Goal: Transaction & Acquisition: Obtain resource

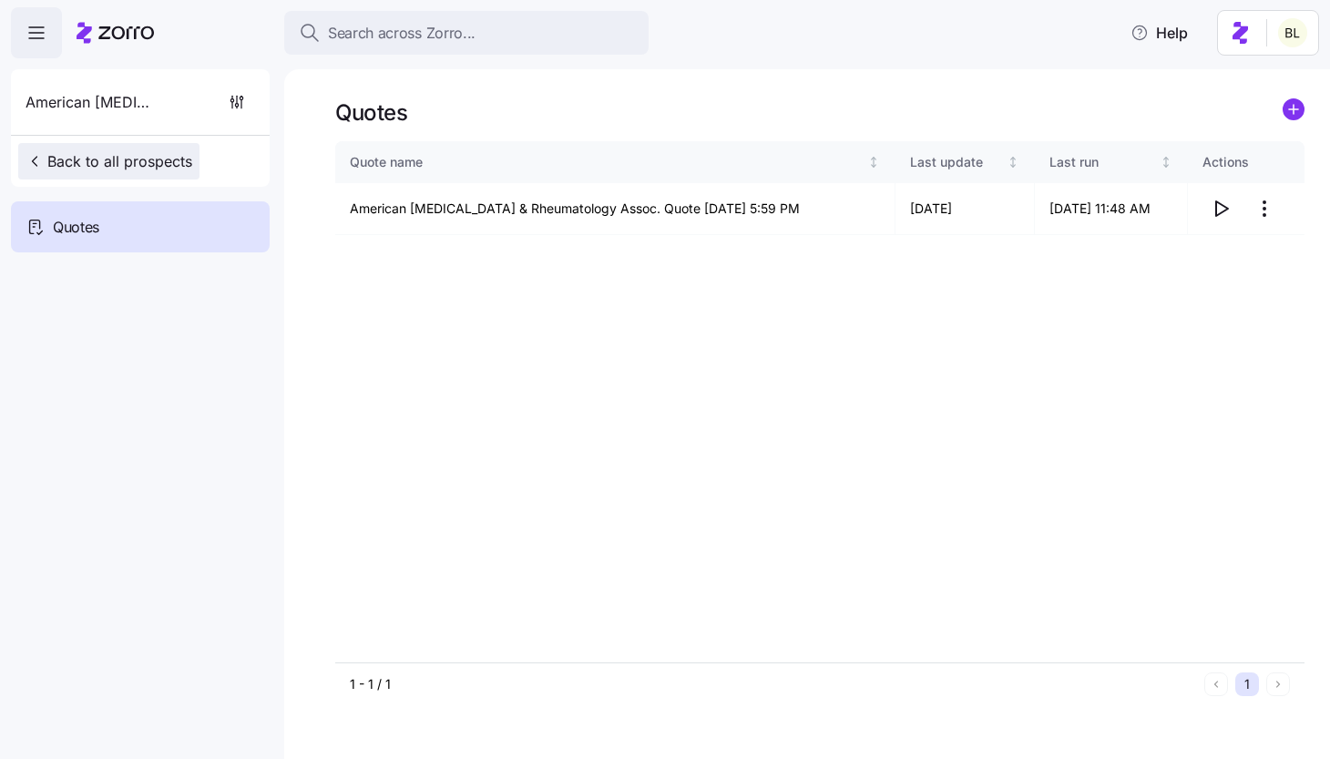
click at [86, 157] on span "Back to all prospects" at bounding box center [108, 161] width 167 height 22
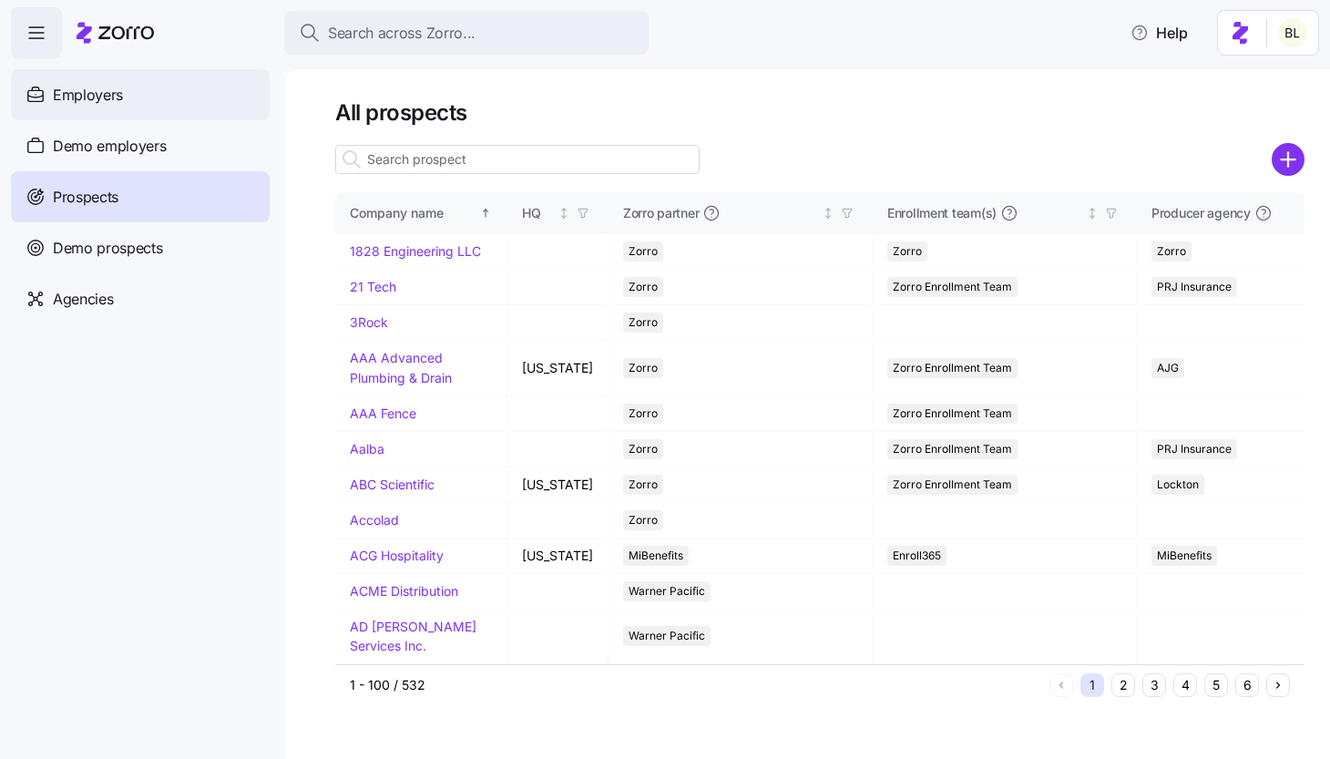
click at [121, 101] on span "Employers" at bounding box center [88, 95] width 70 height 23
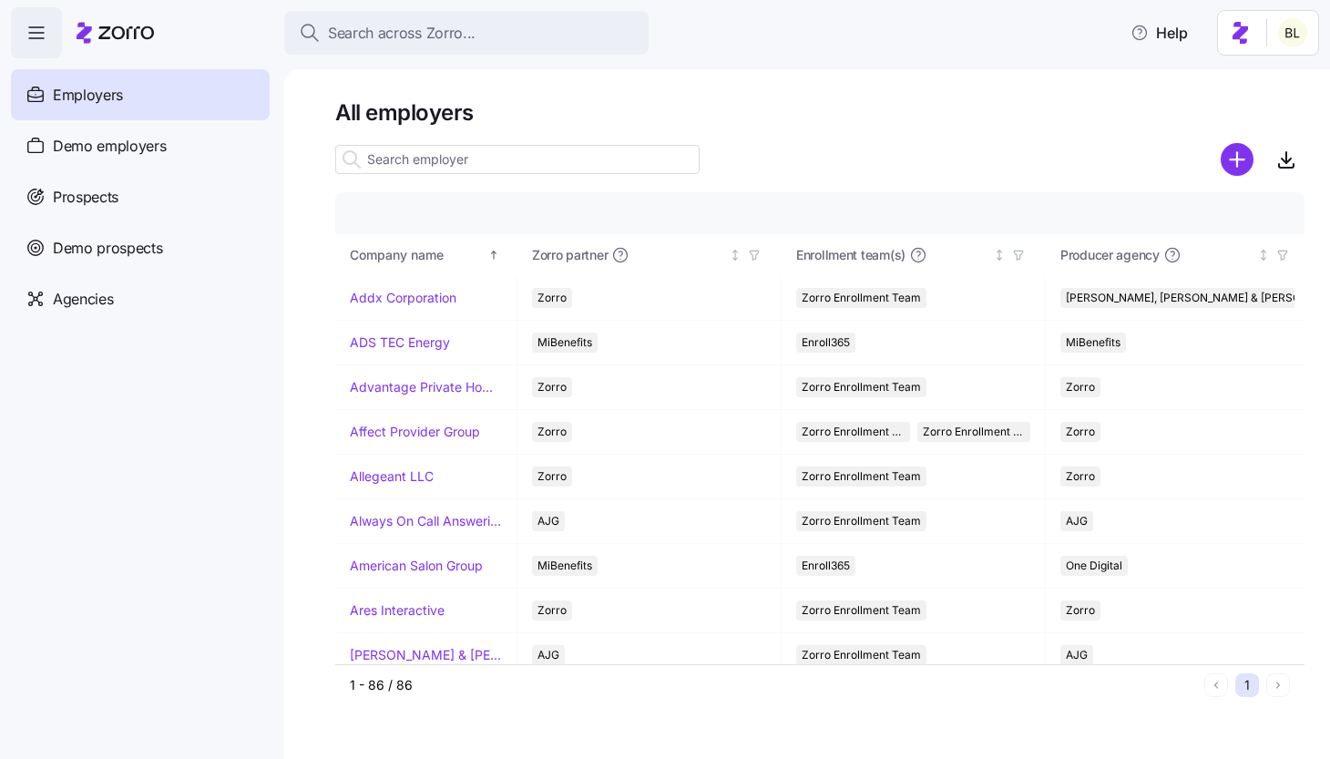
click at [459, 166] on input at bounding box center [517, 159] width 364 height 29
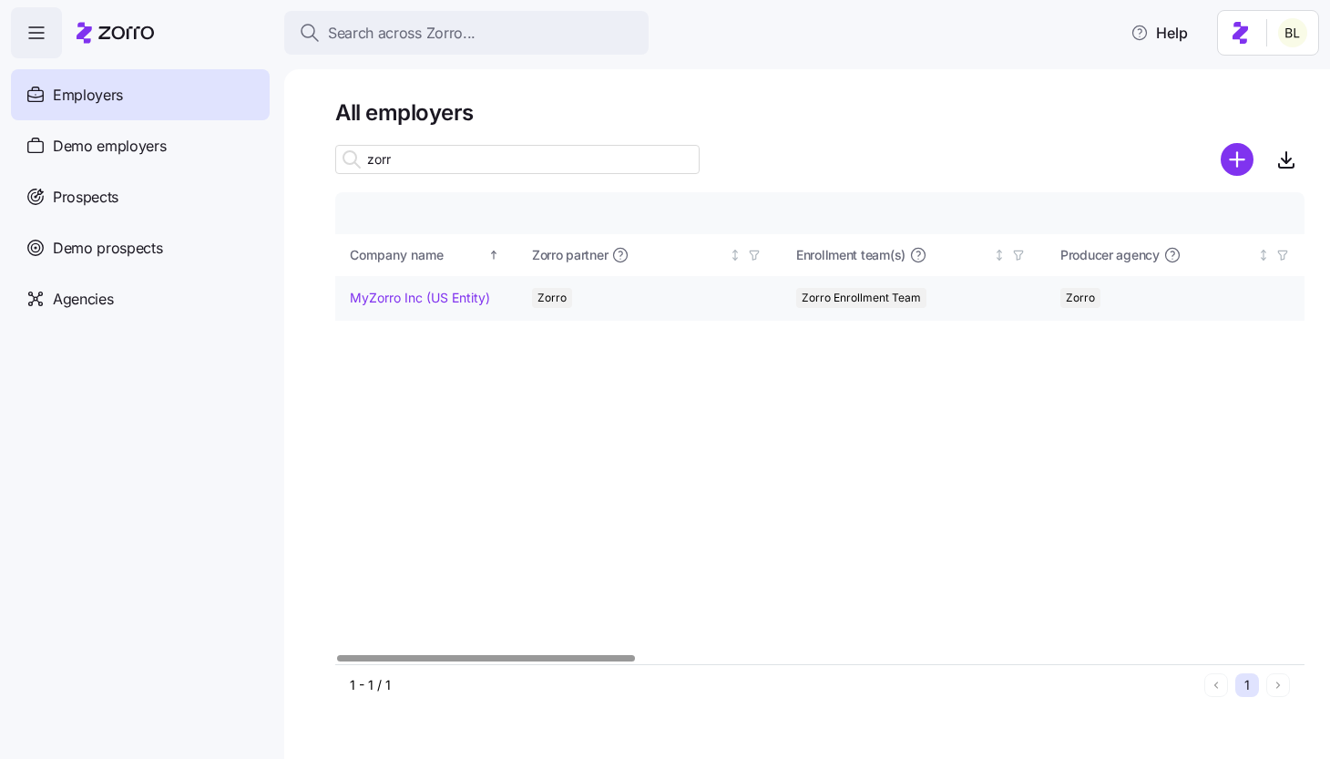
type input "zorr"
click at [431, 293] on link "MyZorro Inc (US Entity)" at bounding box center [420, 298] width 140 height 18
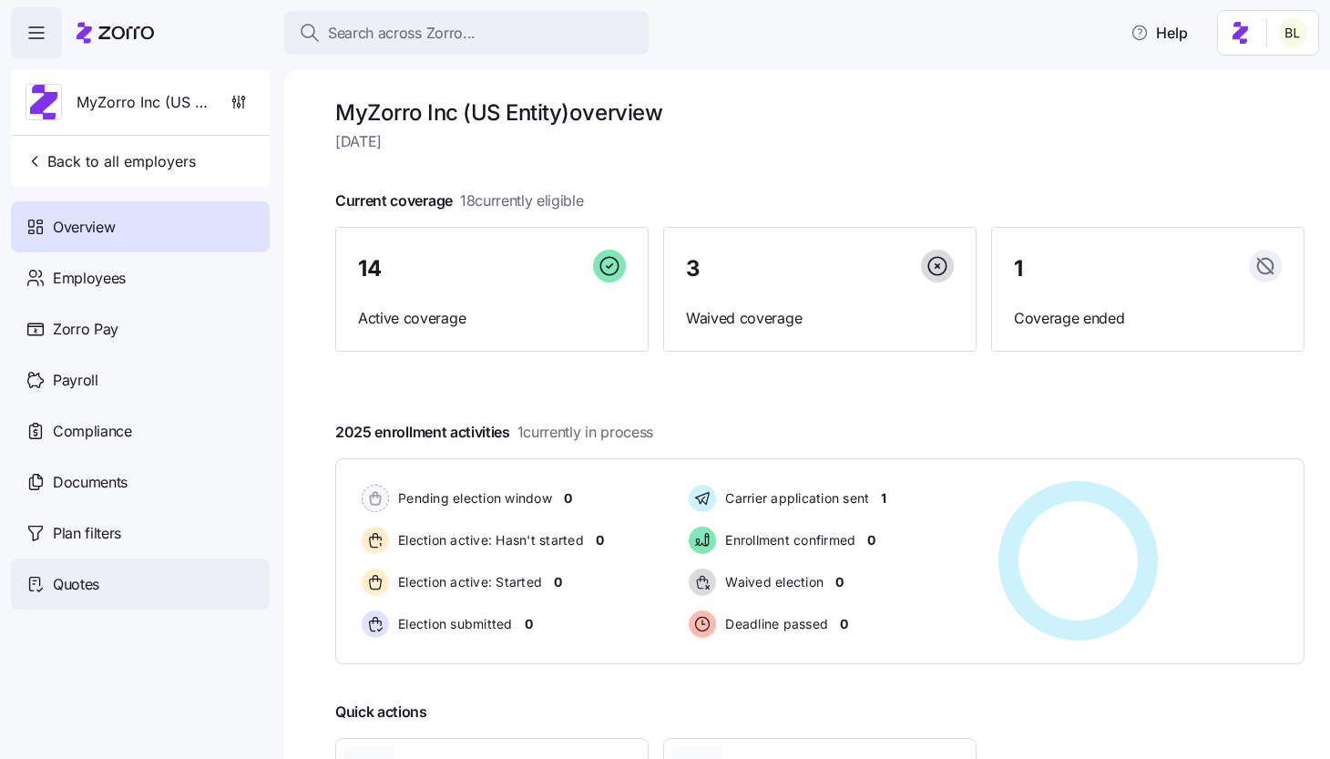
click at [83, 581] on span "Quotes" at bounding box center [76, 584] width 46 height 23
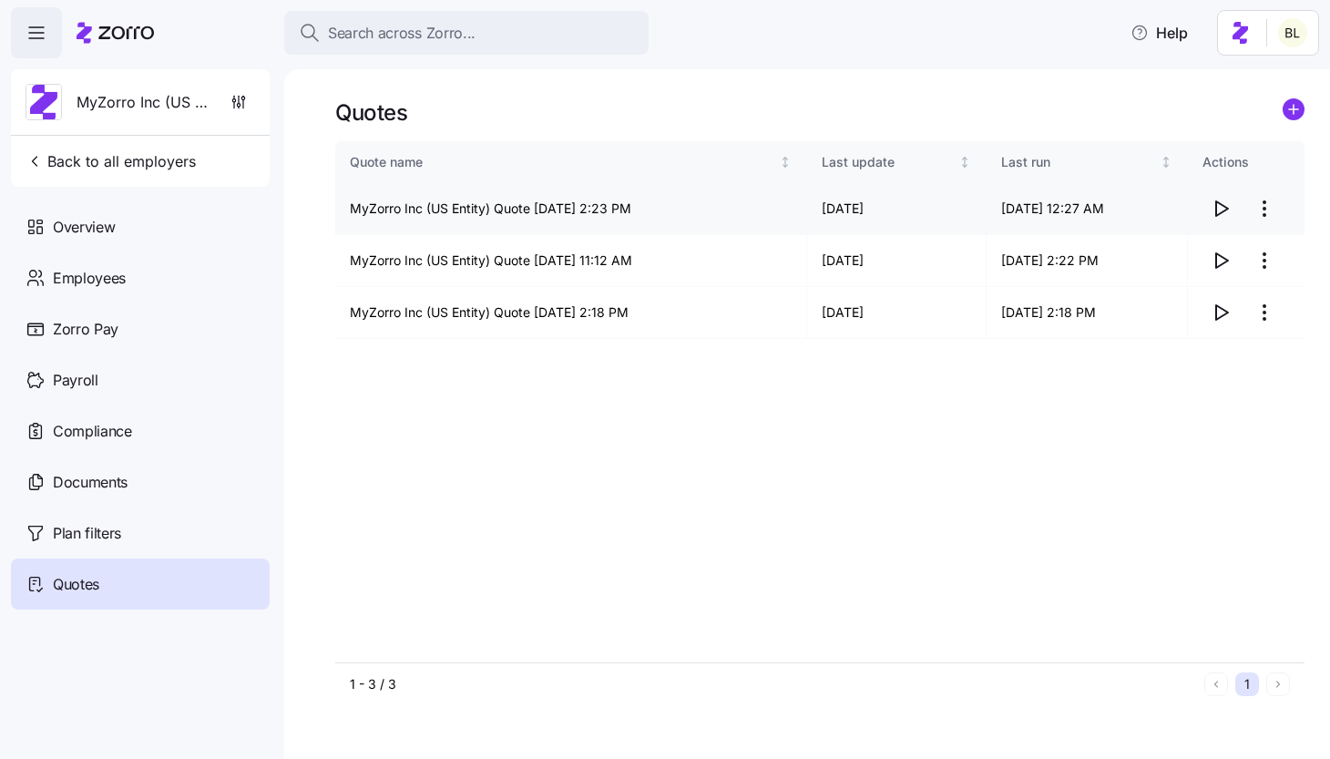
click at [1267, 202] on html "Search across Zorro... Help MyZorro Inc (US Entity) Back to all employers Overv…" at bounding box center [665, 374] width 1330 height 748
click at [1239, 254] on div "Edit quote" at bounding box center [1191, 253] width 168 height 29
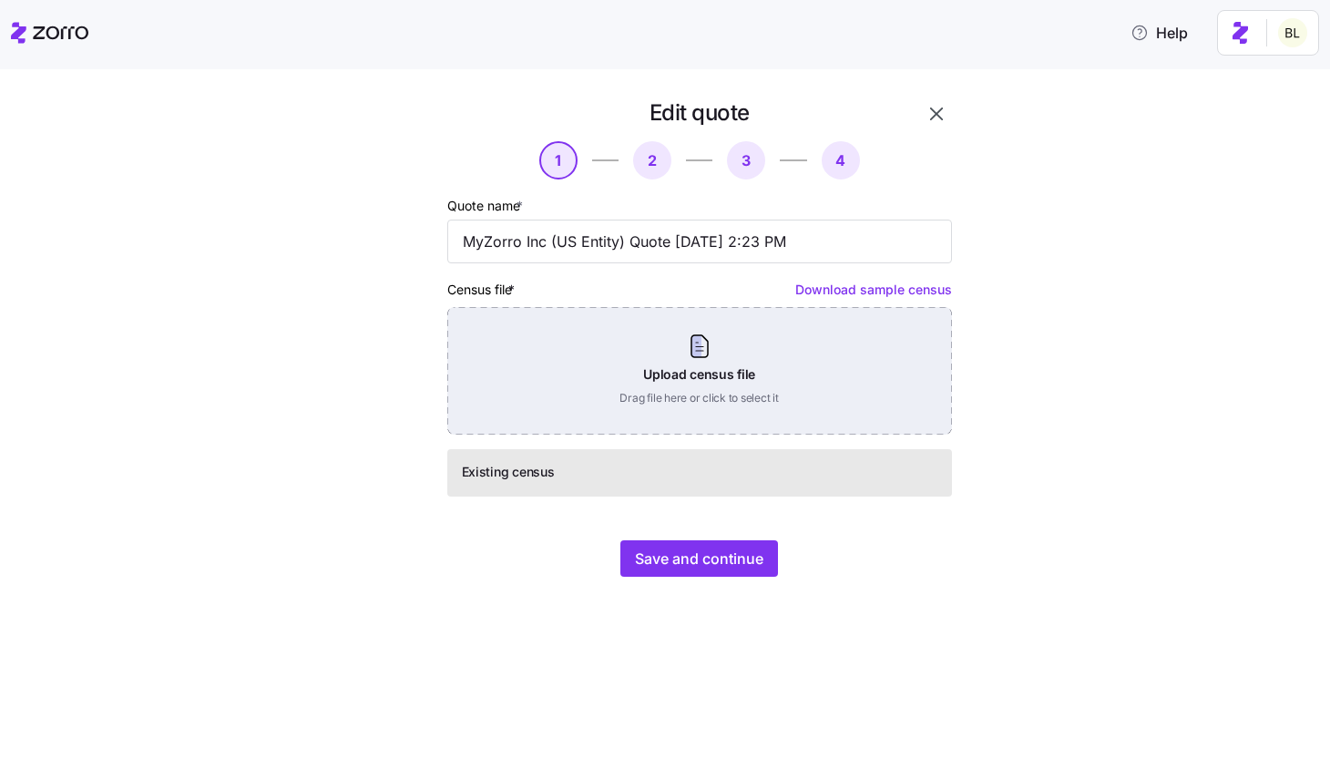
click at [697, 353] on div "Upload census file Drag file here or click to select it" at bounding box center [699, 370] width 504 height 127
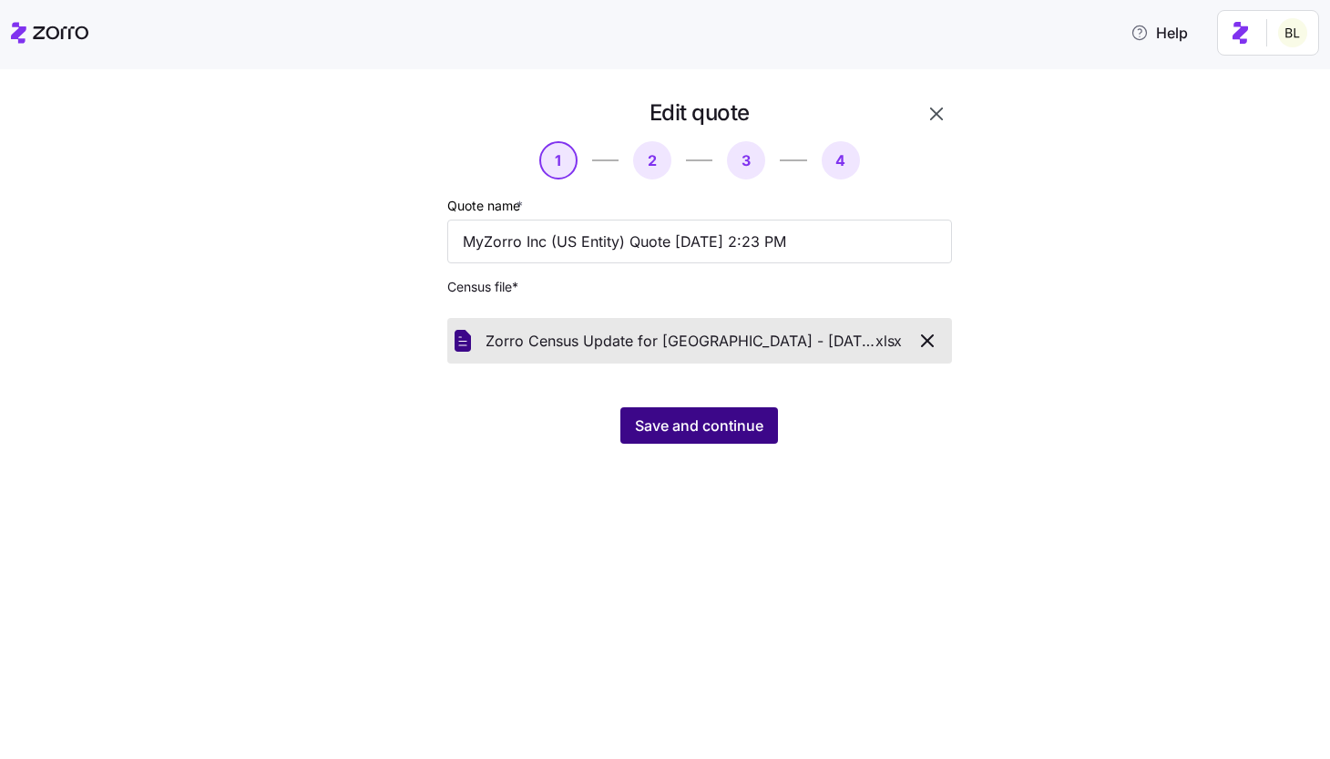
click at [716, 417] on span "Save and continue" at bounding box center [699, 425] width 128 height 22
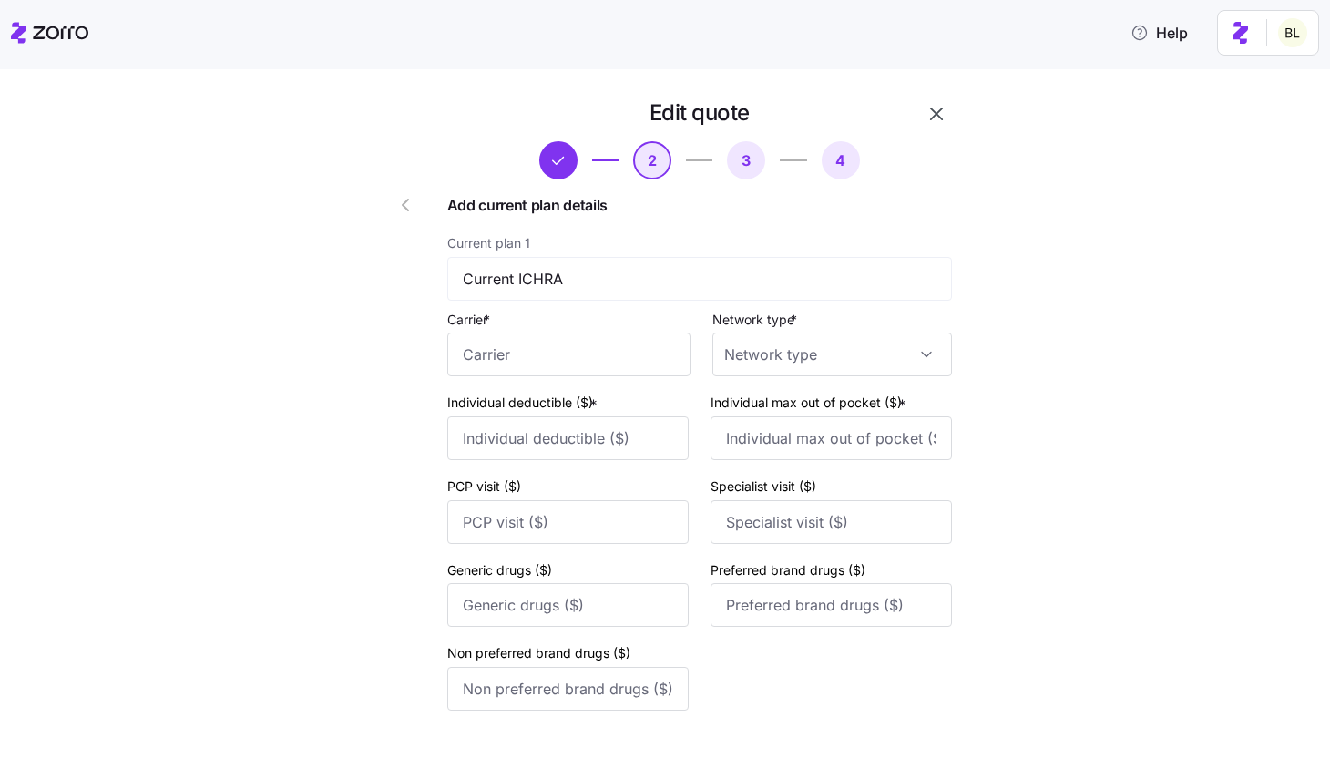
scroll to position [186, 0]
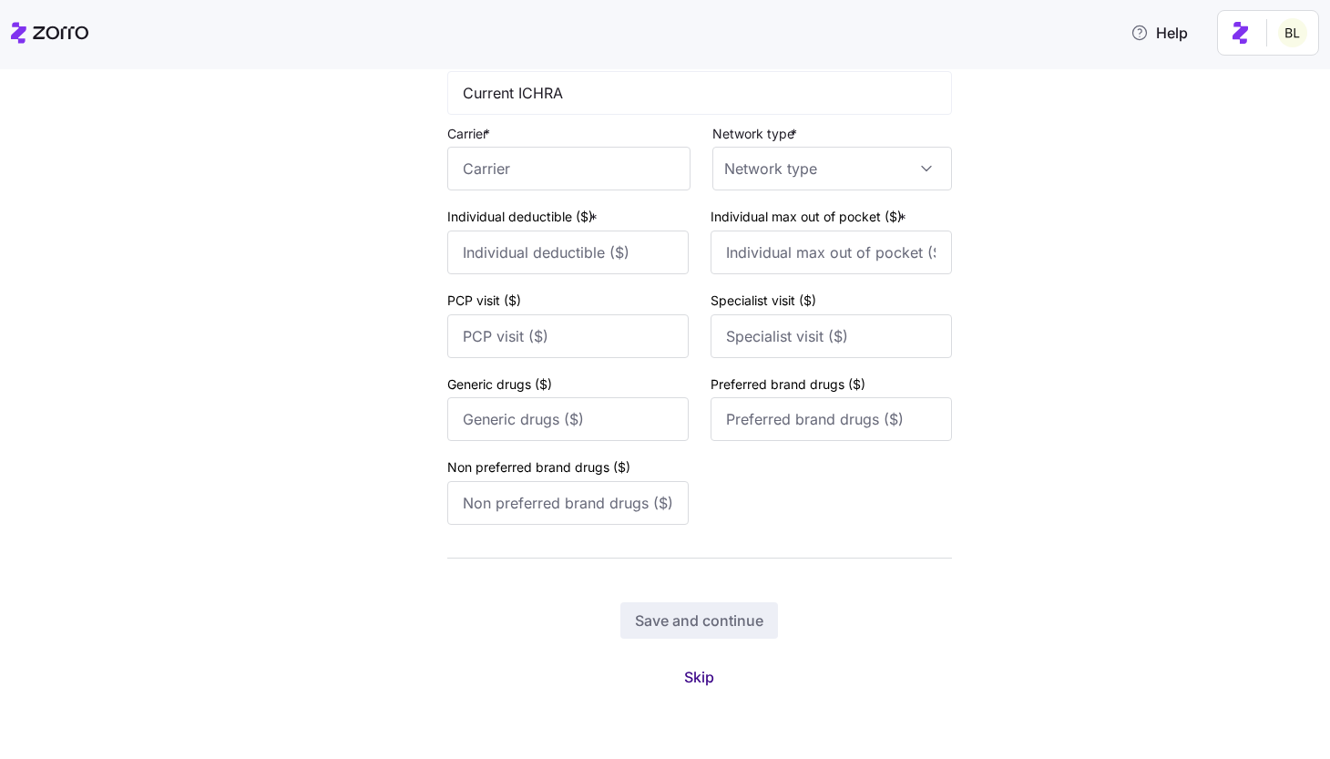
click at [700, 676] on span "Skip" at bounding box center [699, 677] width 30 height 22
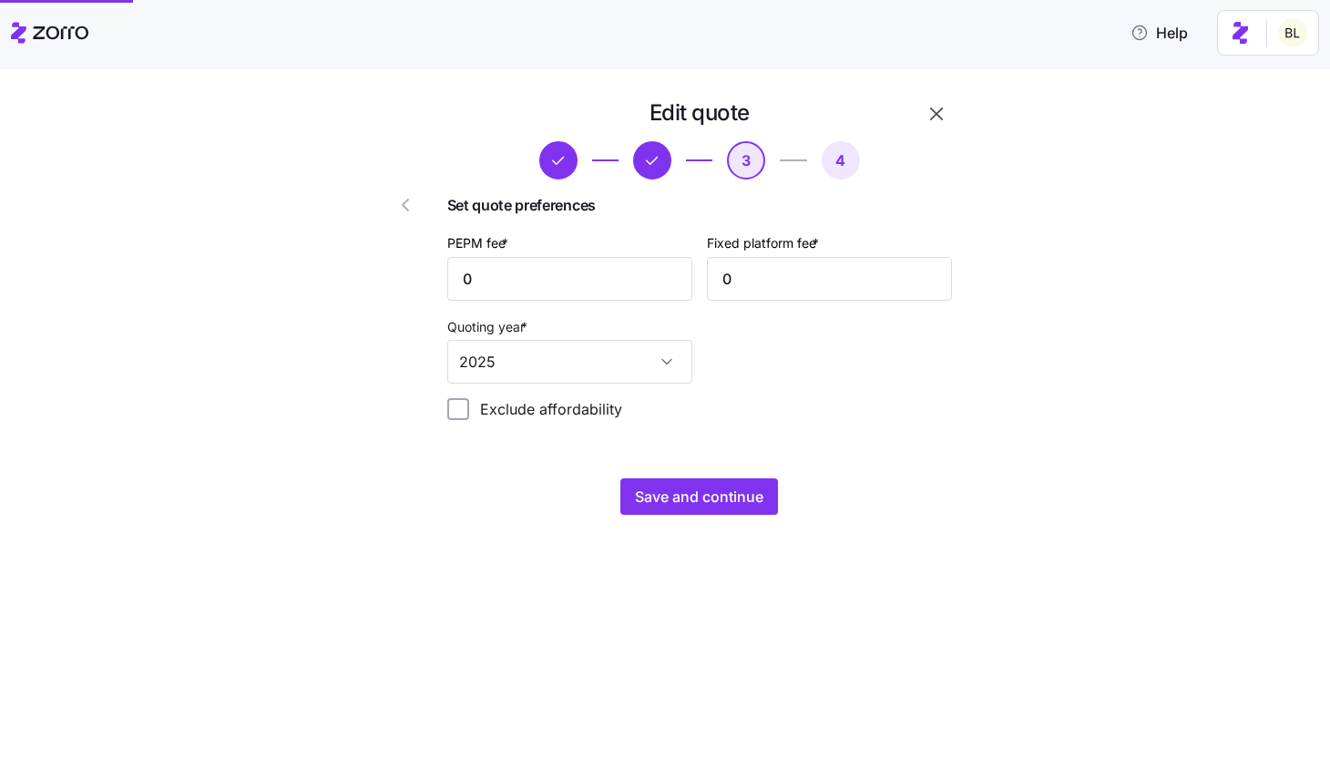
scroll to position [0, 0]
click at [713, 501] on span "Save and continue" at bounding box center [699, 496] width 128 height 22
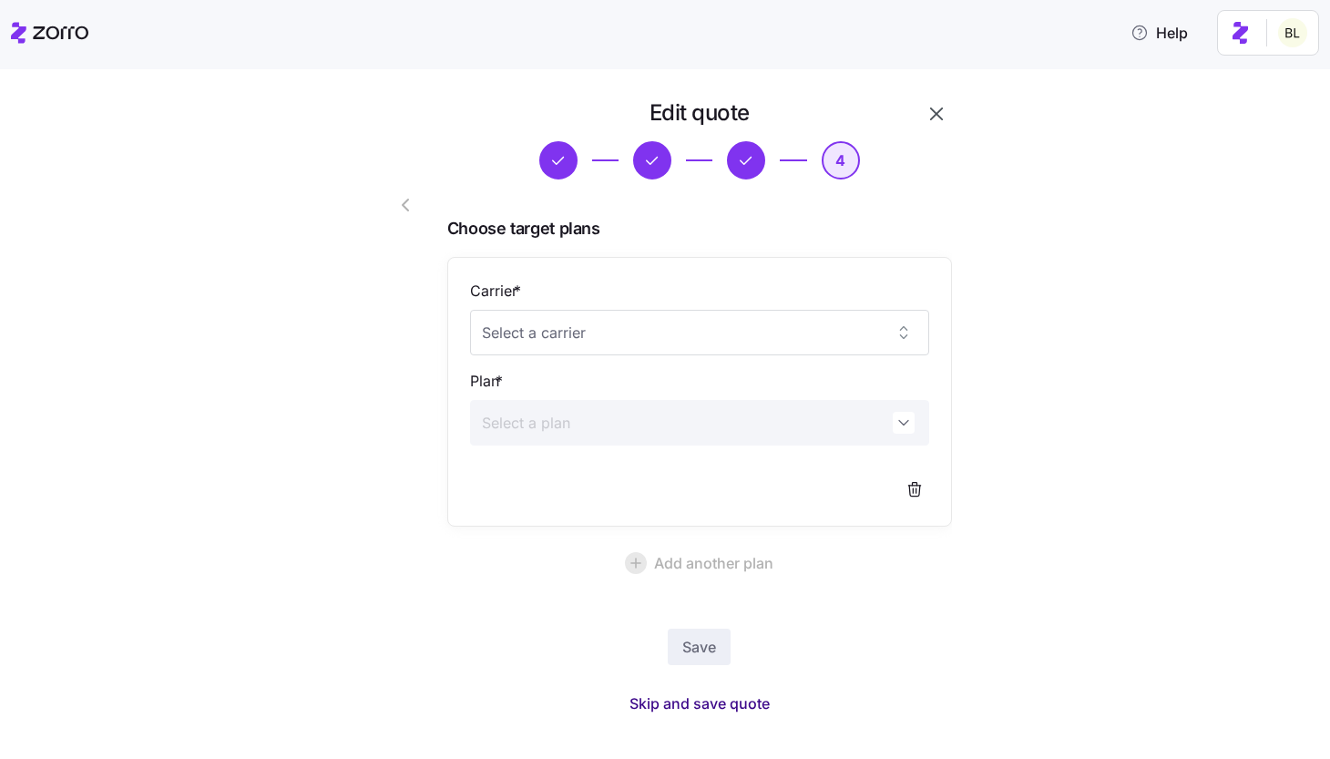
click at [732, 713] on button "Skip and save quote" at bounding box center [699, 703] width 169 height 33
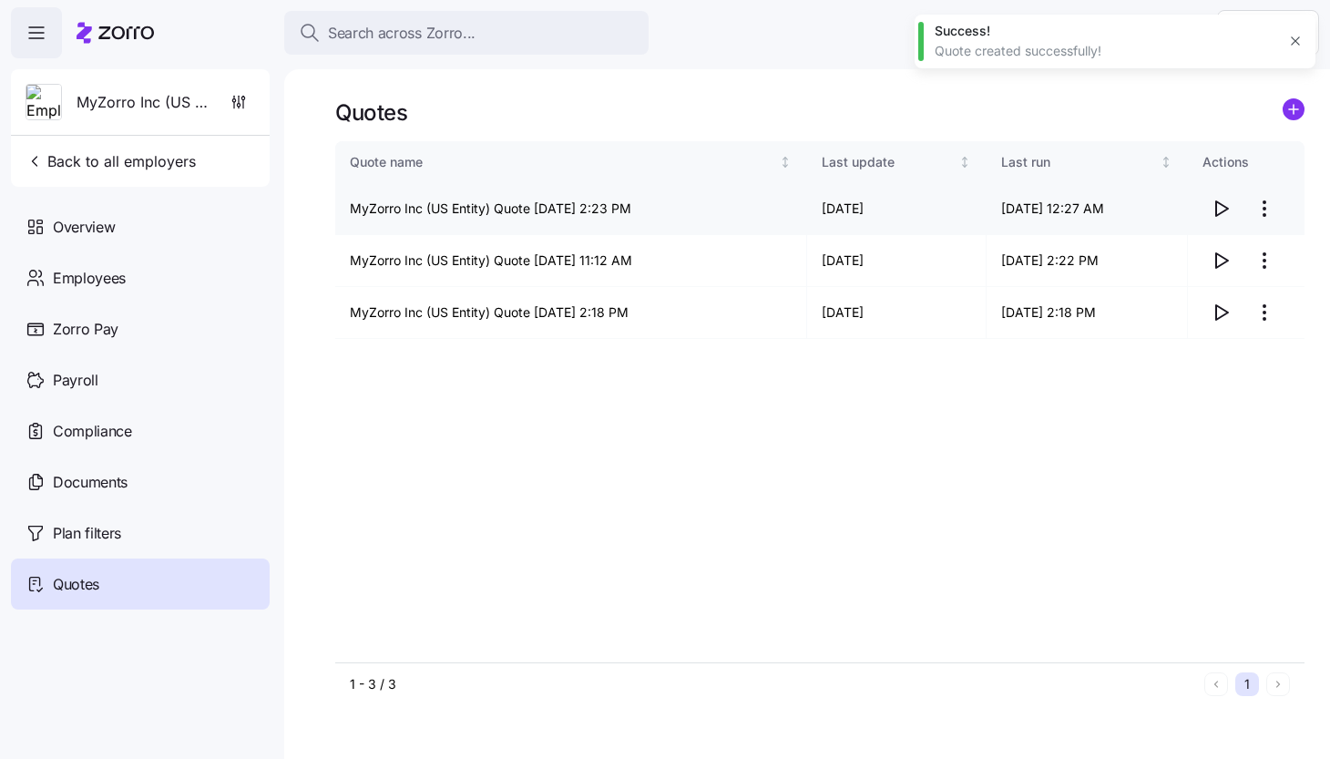
click at [1224, 204] on icon "button" at bounding box center [1220, 209] width 22 height 22
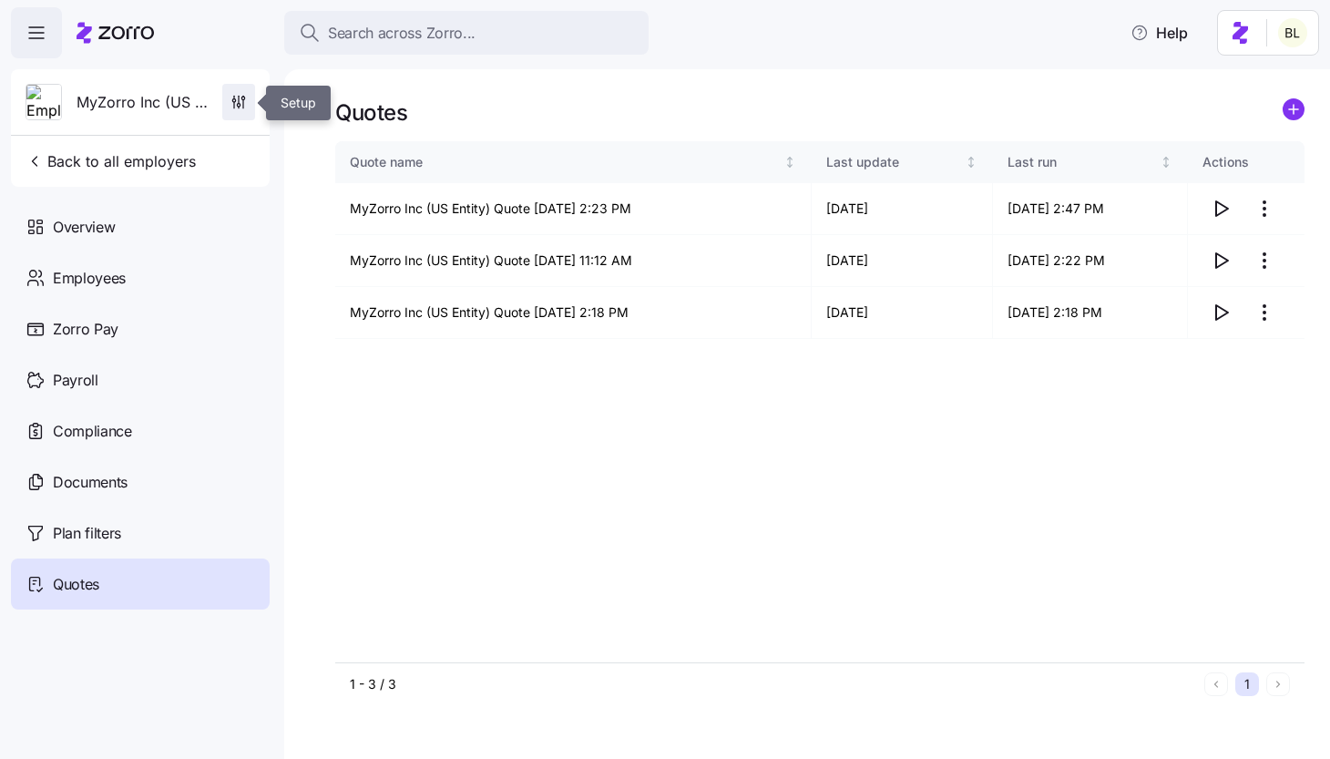
click at [241, 105] on icon "button" at bounding box center [238, 102] width 18 height 18
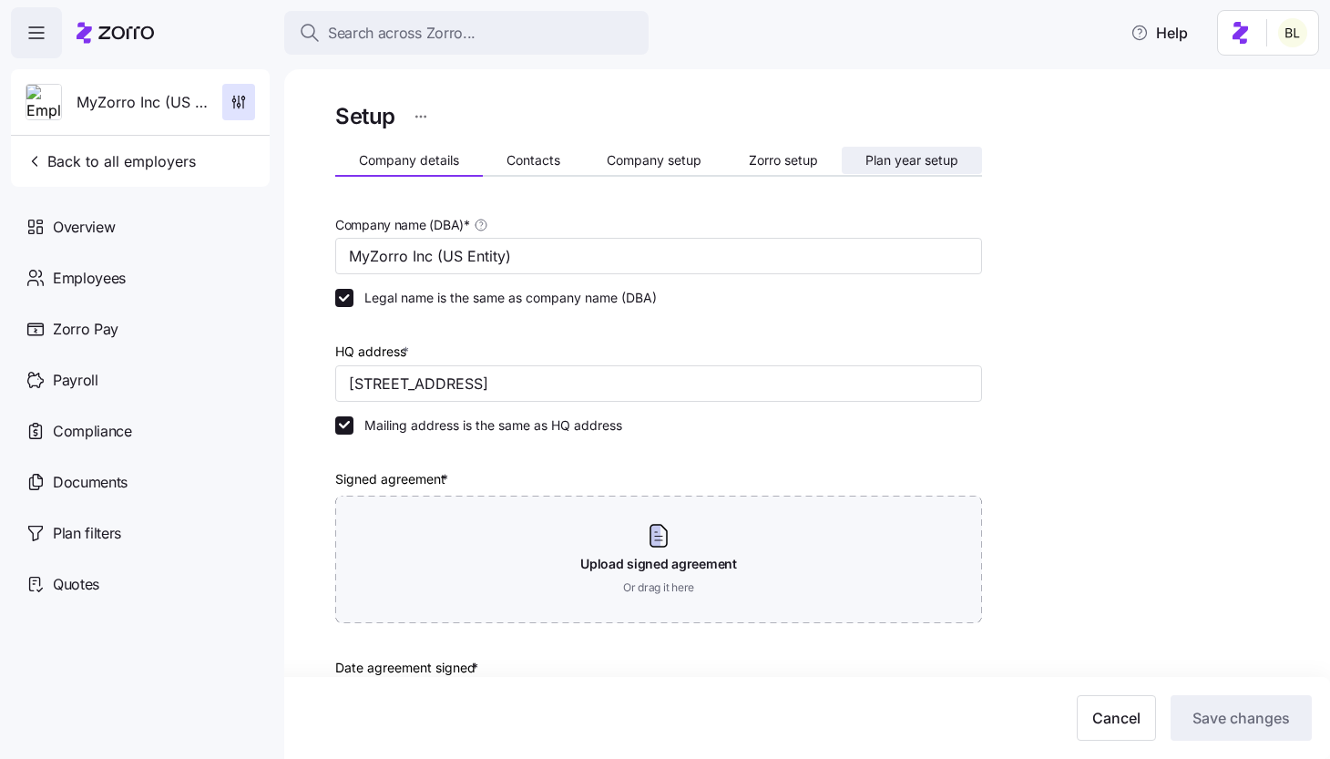
click at [902, 154] on span "Plan year setup" at bounding box center [911, 160] width 93 height 13
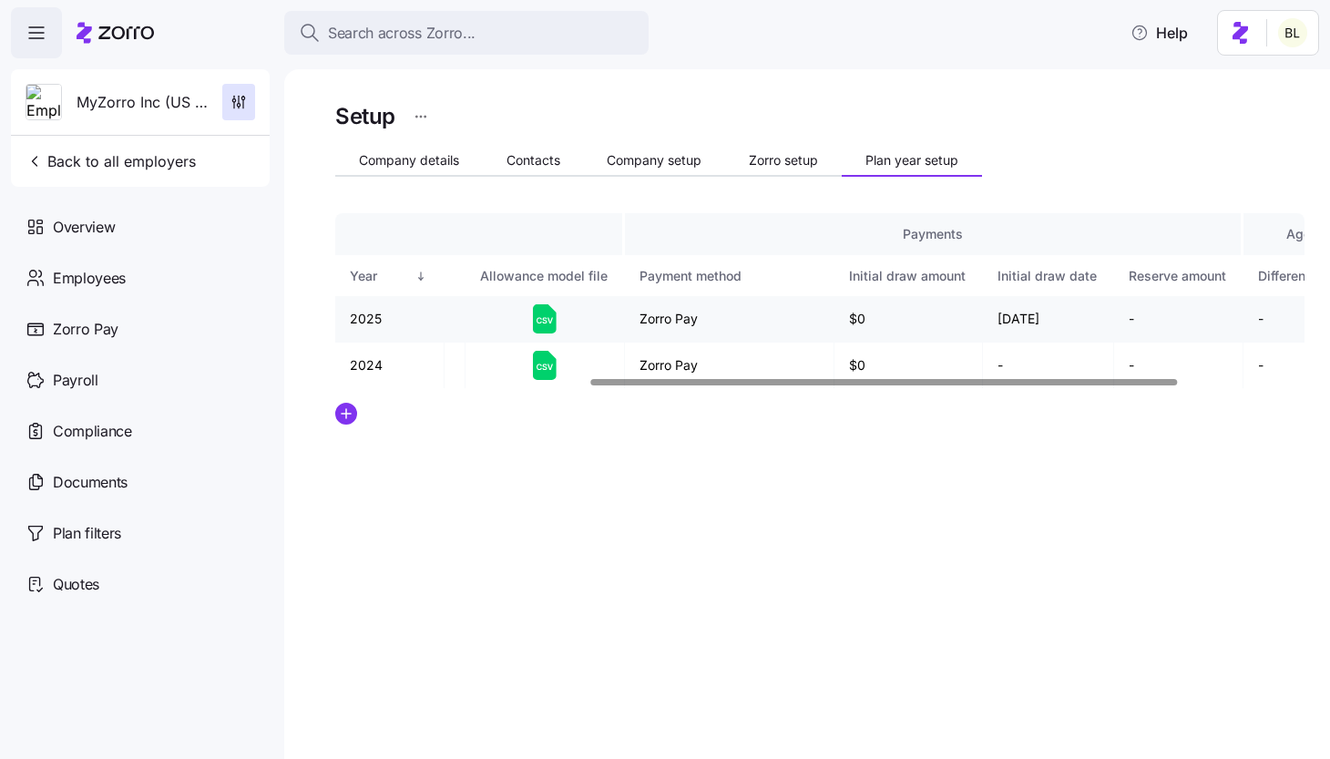
scroll to position [0, 452]
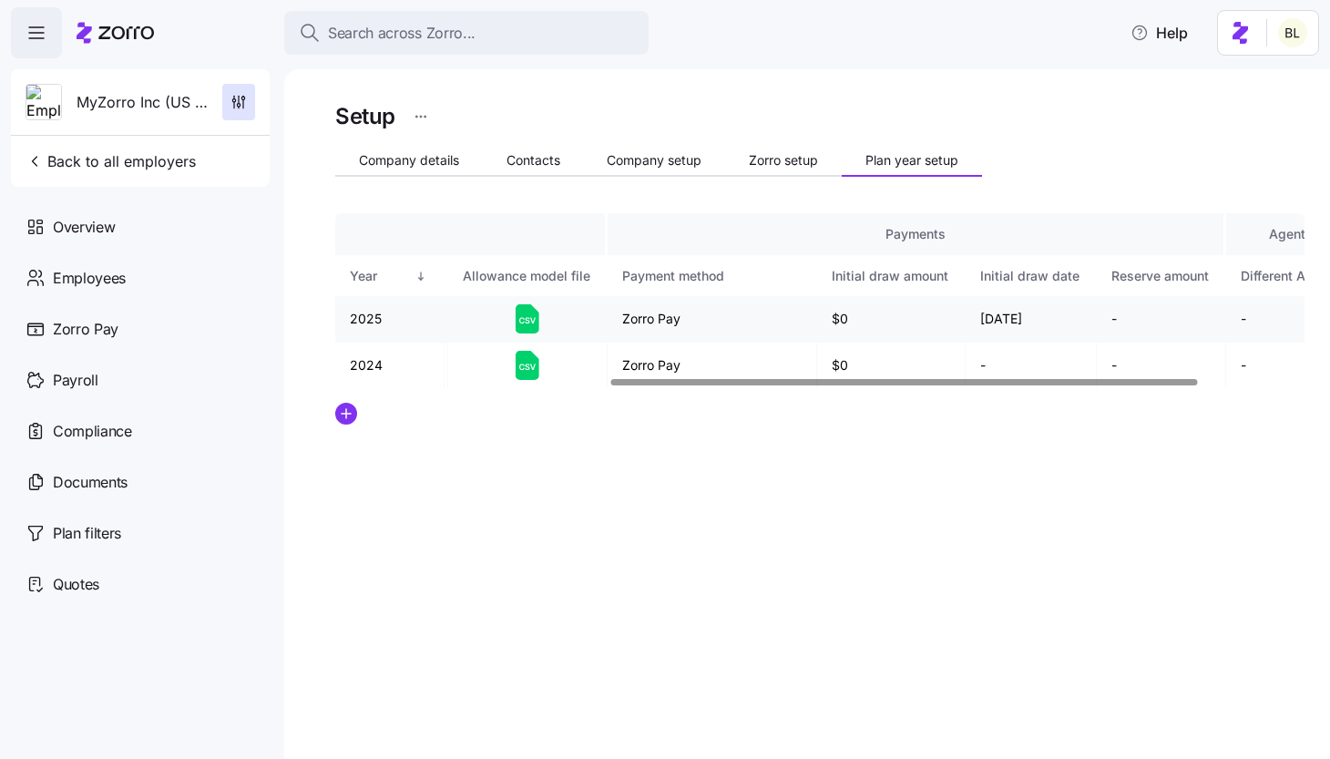
click at [528, 317] on icon at bounding box center [527, 318] width 24 height 29
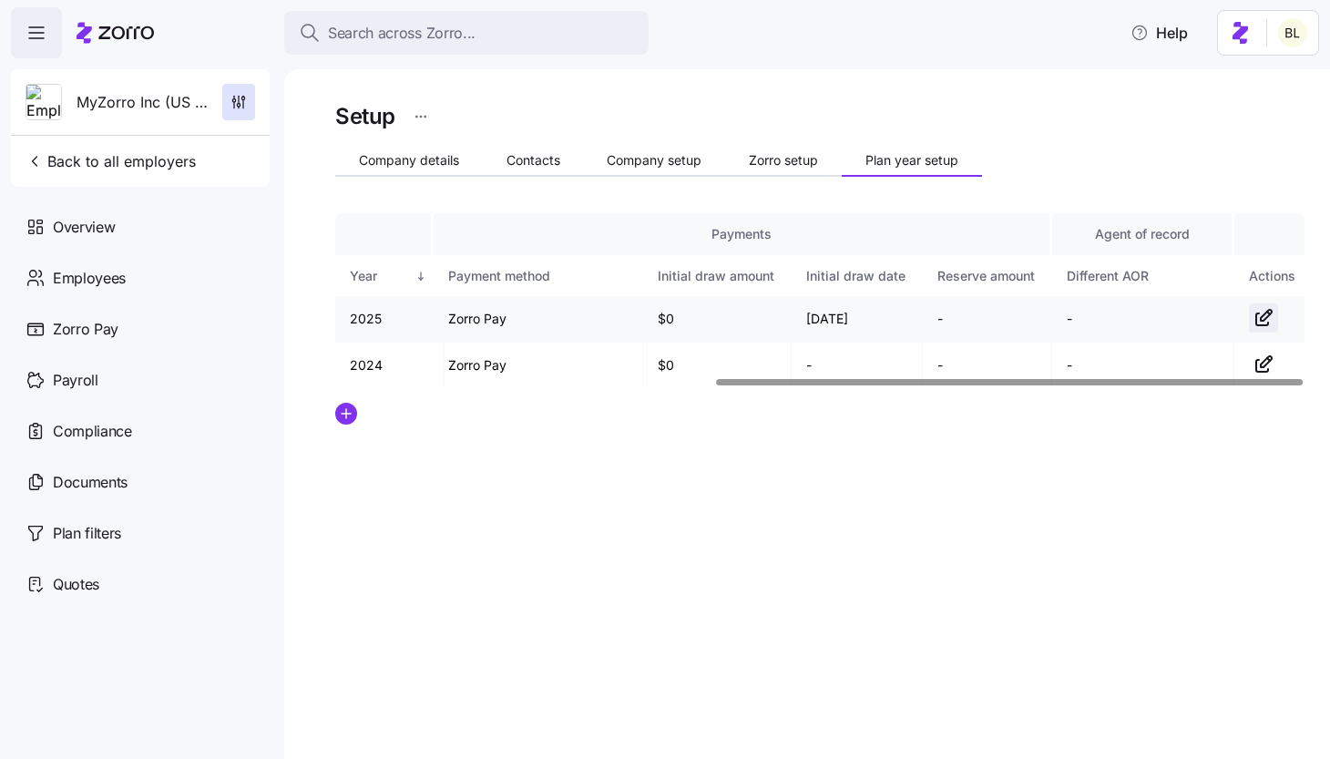
click at [1258, 312] on icon "button" at bounding box center [1263, 318] width 22 height 22
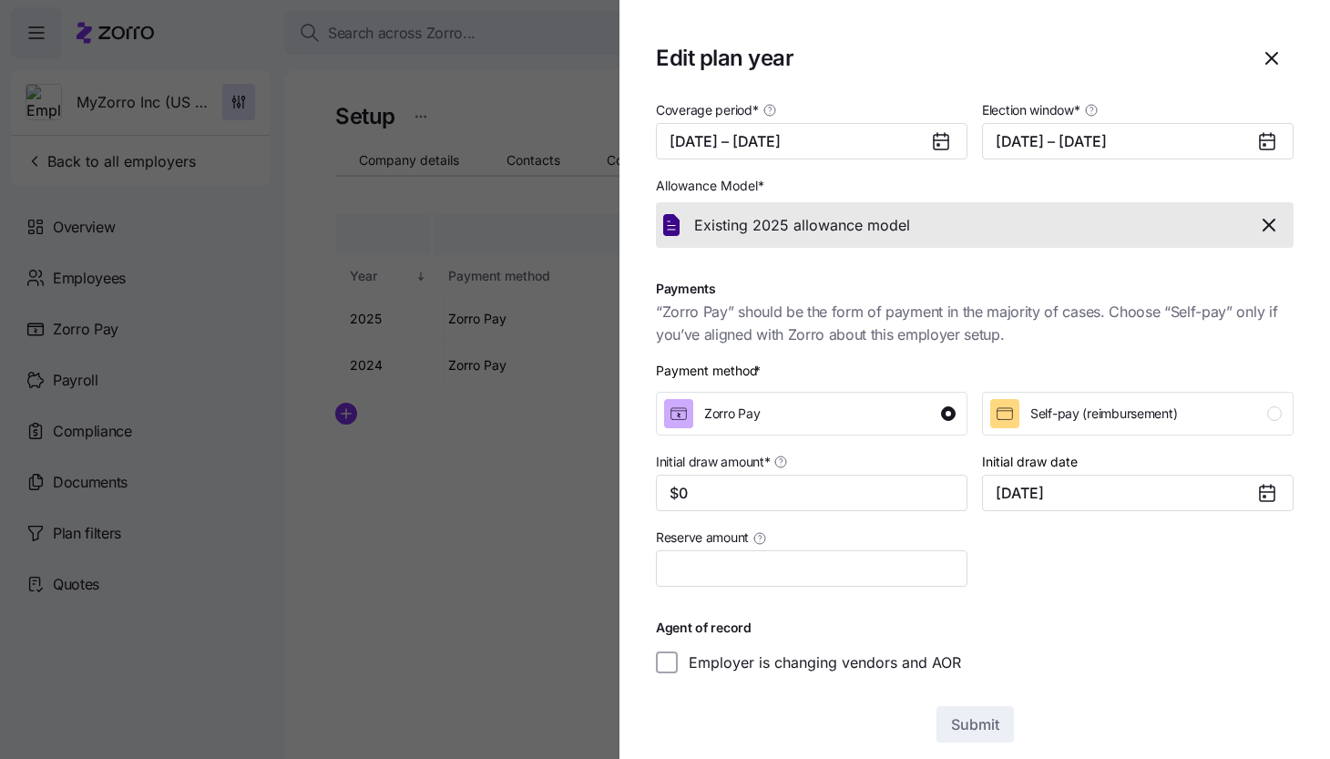
click at [1269, 221] on icon "button" at bounding box center [1269, 225] width 22 height 22
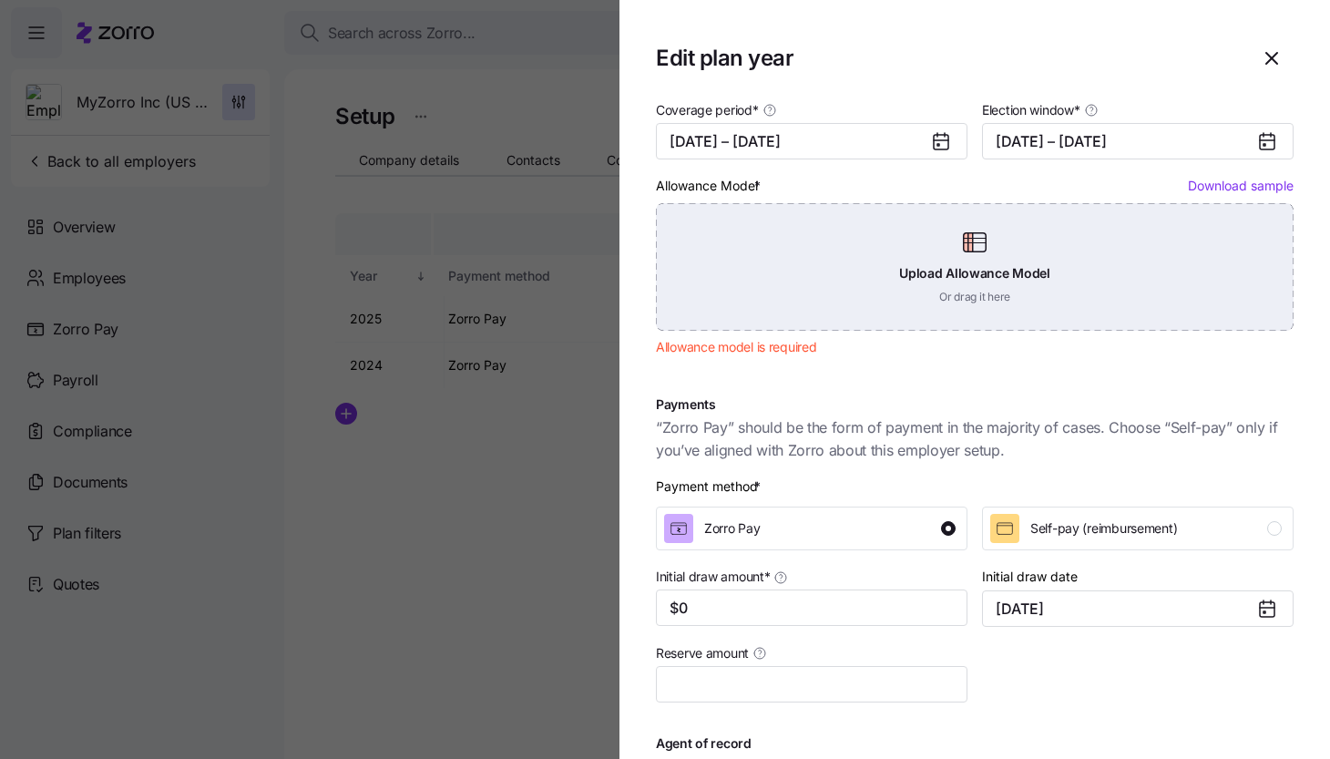
click at [998, 250] on div "Upload Allowance Model Or drag it here" at bounding box center [974, 266] width 637 height 127
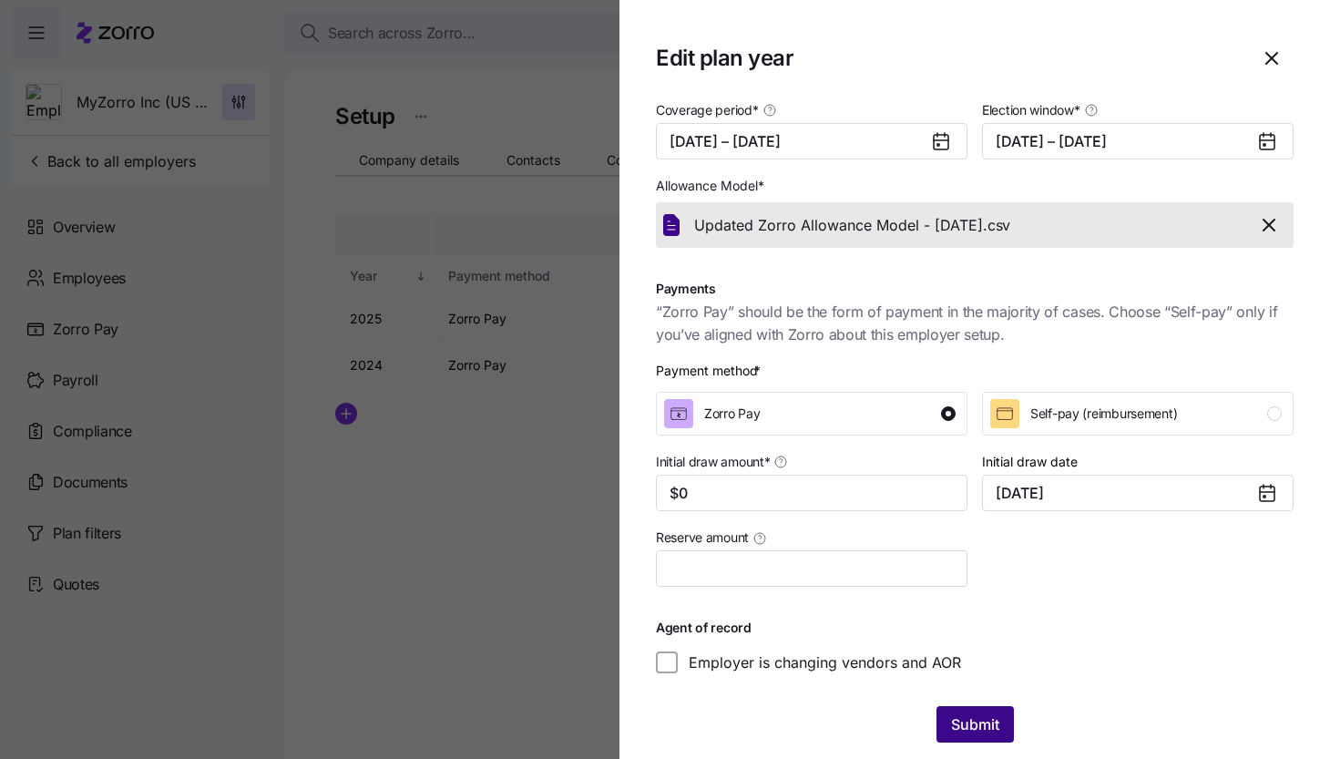
click at [975, 722] on span "Submit" at bounding box center [975, 724] width 48 height 22
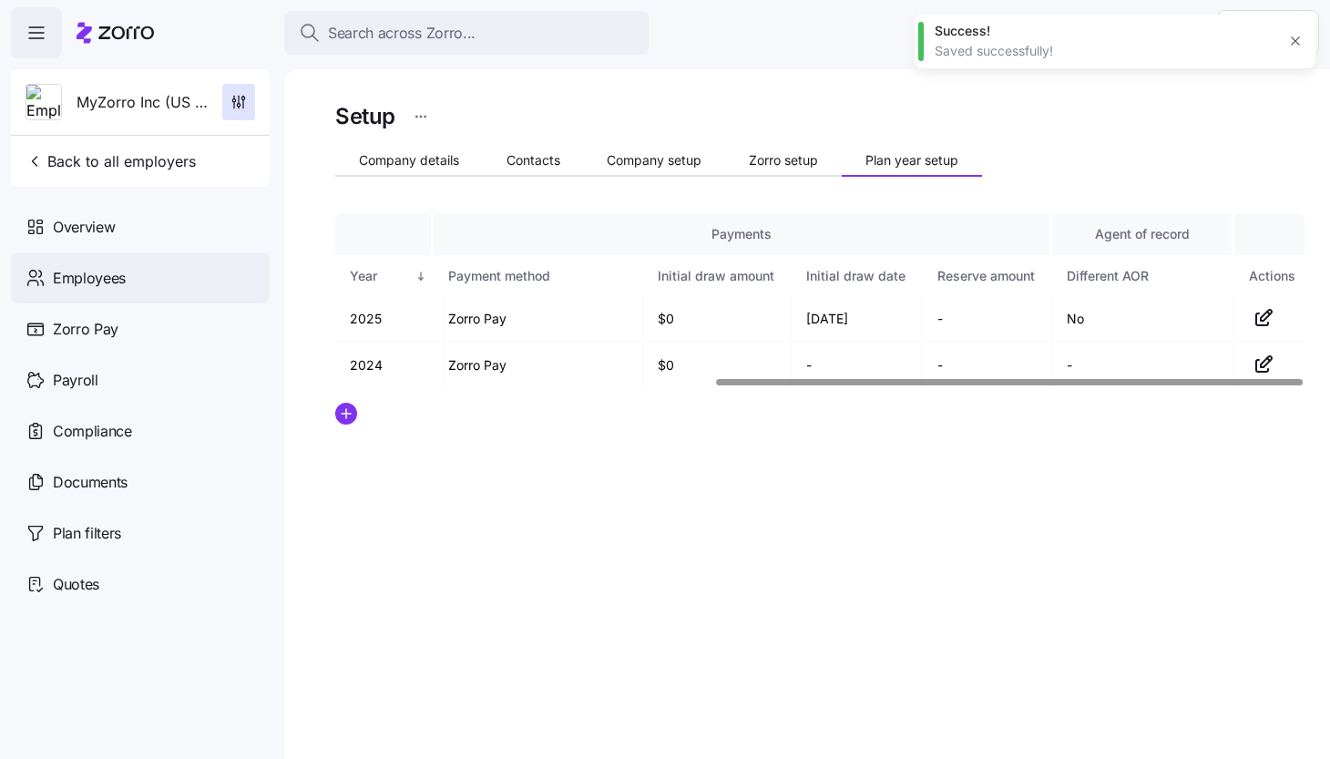
click at [117, 280] on span "Employees" at bounding box center [89, 278] width 73 height 23
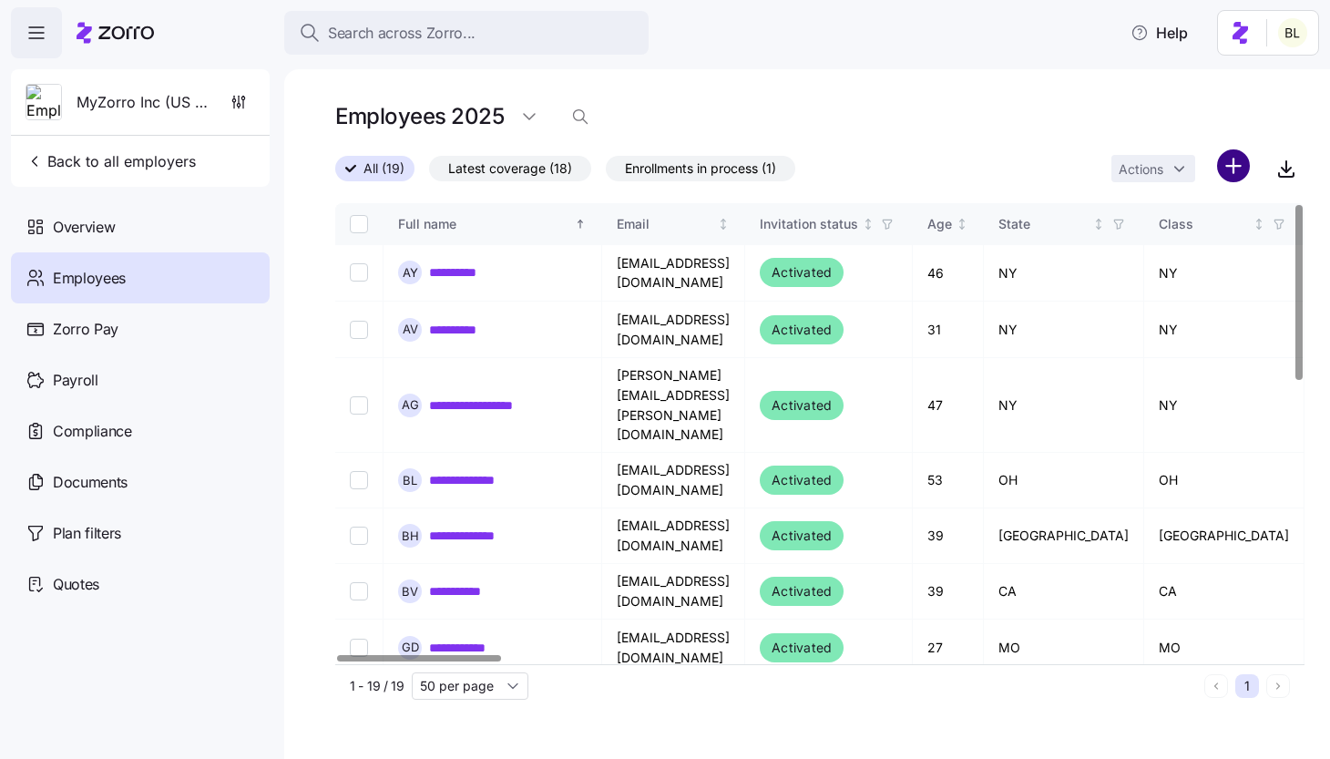
click at [1237, 162] on html "**********" at bounding box center [665, 374] width 1330 height 748
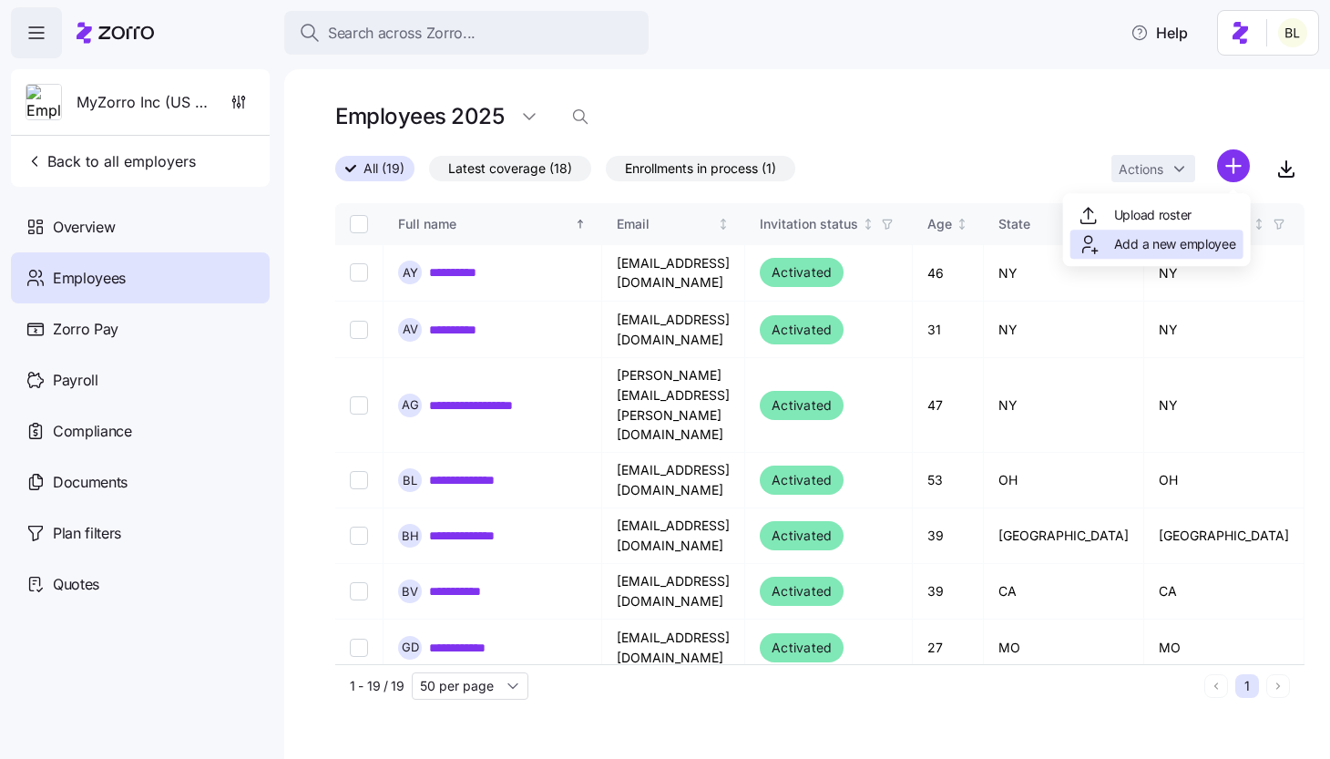
click at [1194, 247] on span "Add a new employee" at bounding box center [1175, 244] width 122 height 18
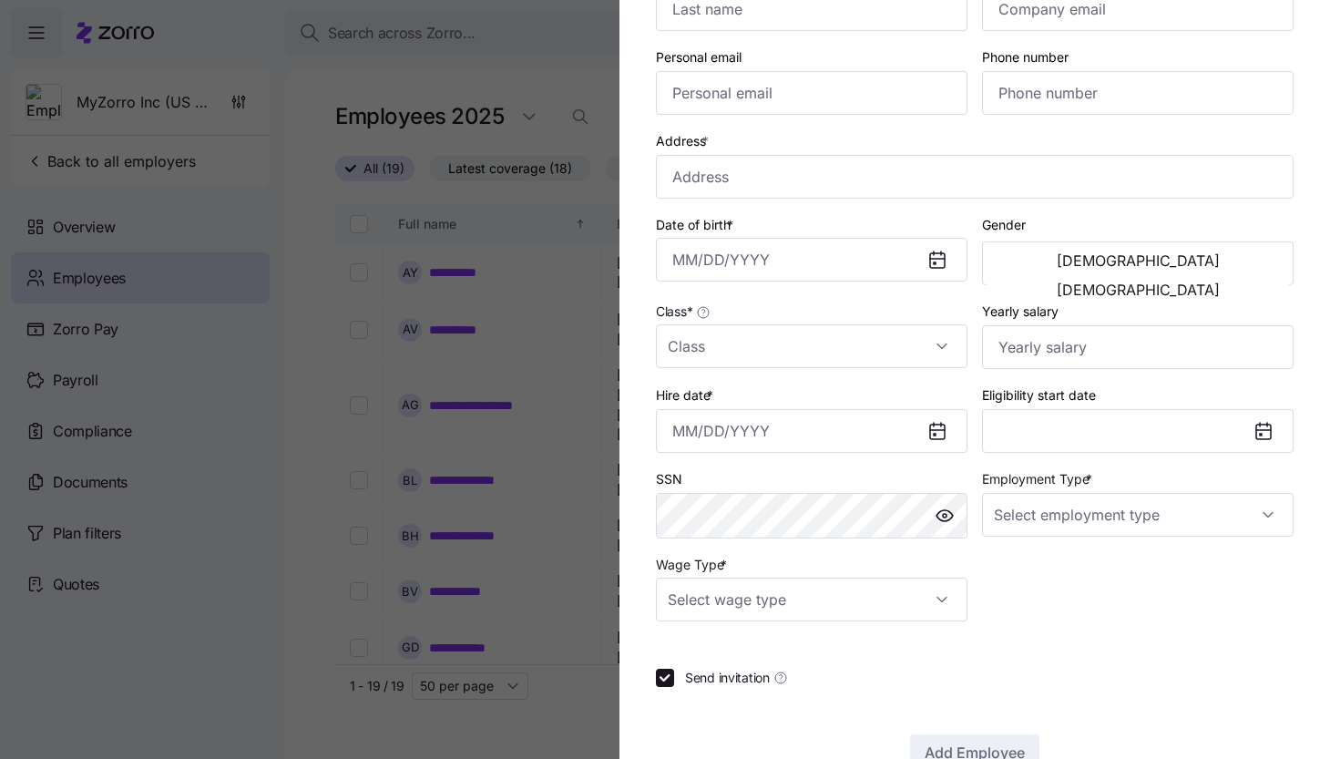
scroll to position [269, 0]
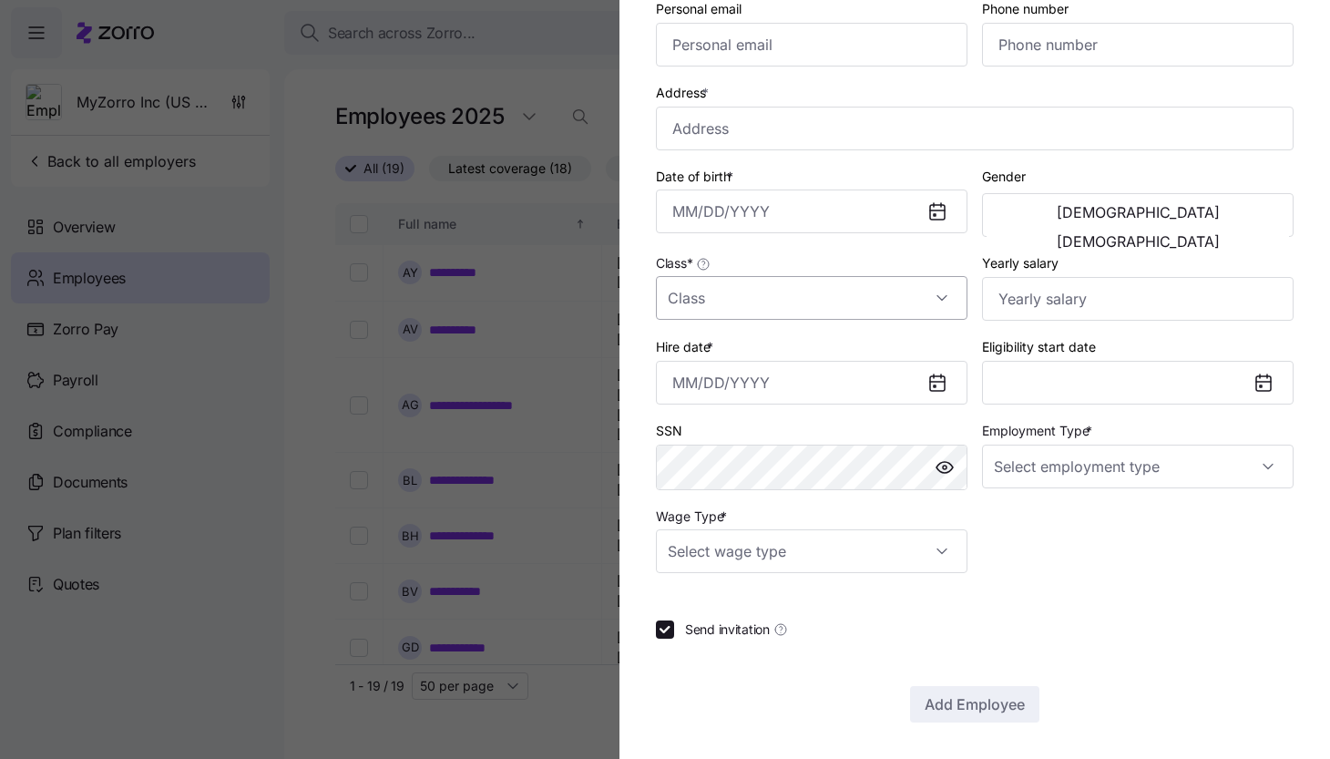
click at [791, 301] on input "Class *" at bounding box center [811, 298] width 311 height 44
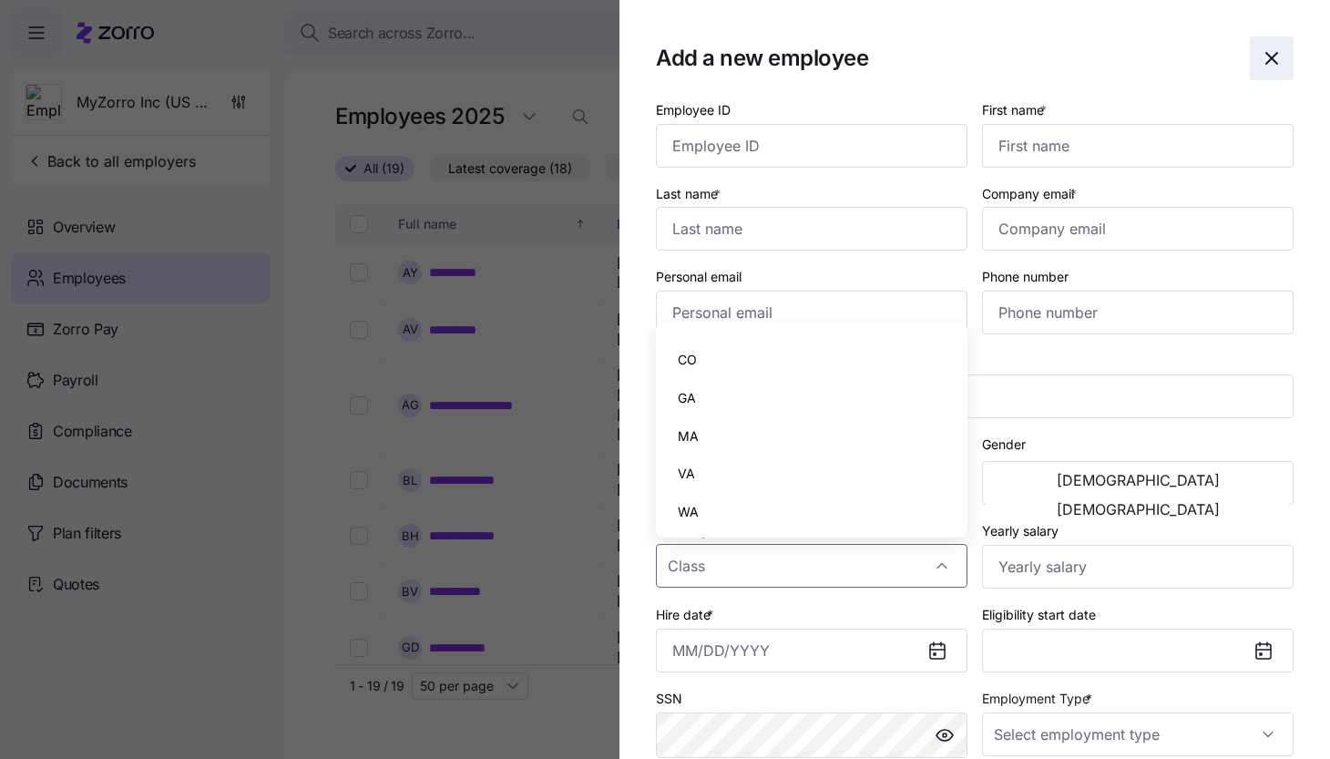
click at [1270, 50] on icon "button" at bounding box center [1271, 58] width 22 height 22
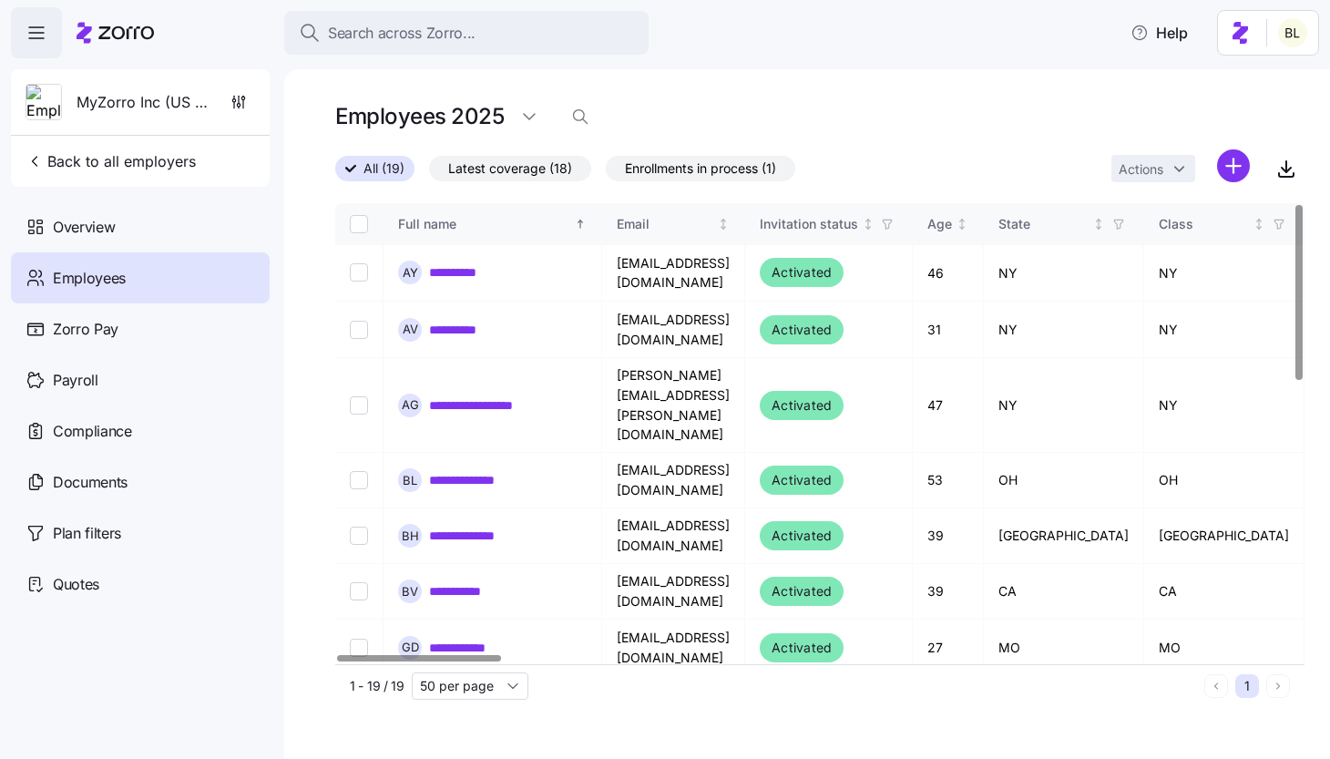
click at [939, 124] on div "Employees 2025" at bounding box center [819, 123] width 969 height 51
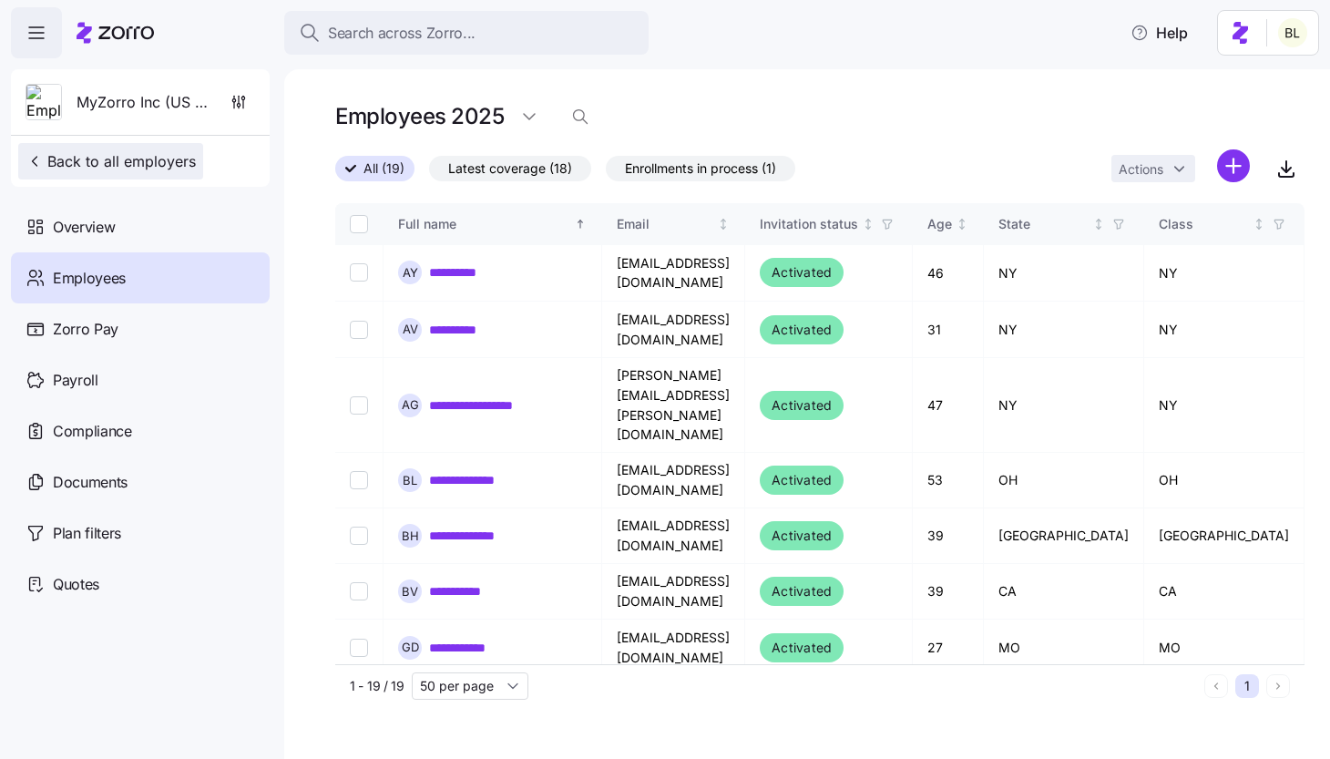
click at [118, 168] on span "Back to all employers" at bounding box center [110, 161] width 170 height 22
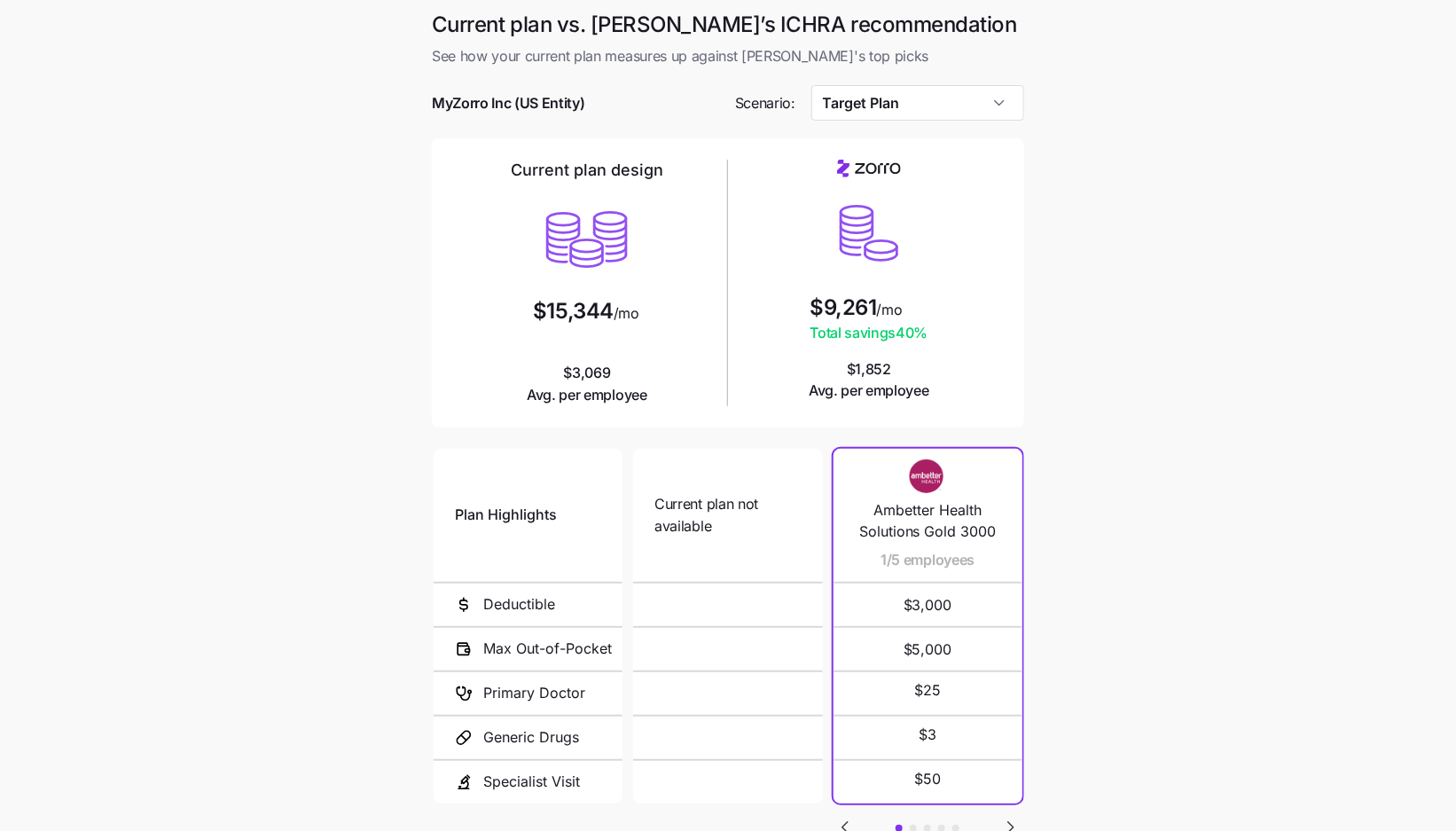
click at [854, 85] on input "Target Plan" at bounding box center [917, 102] width 213 height 35
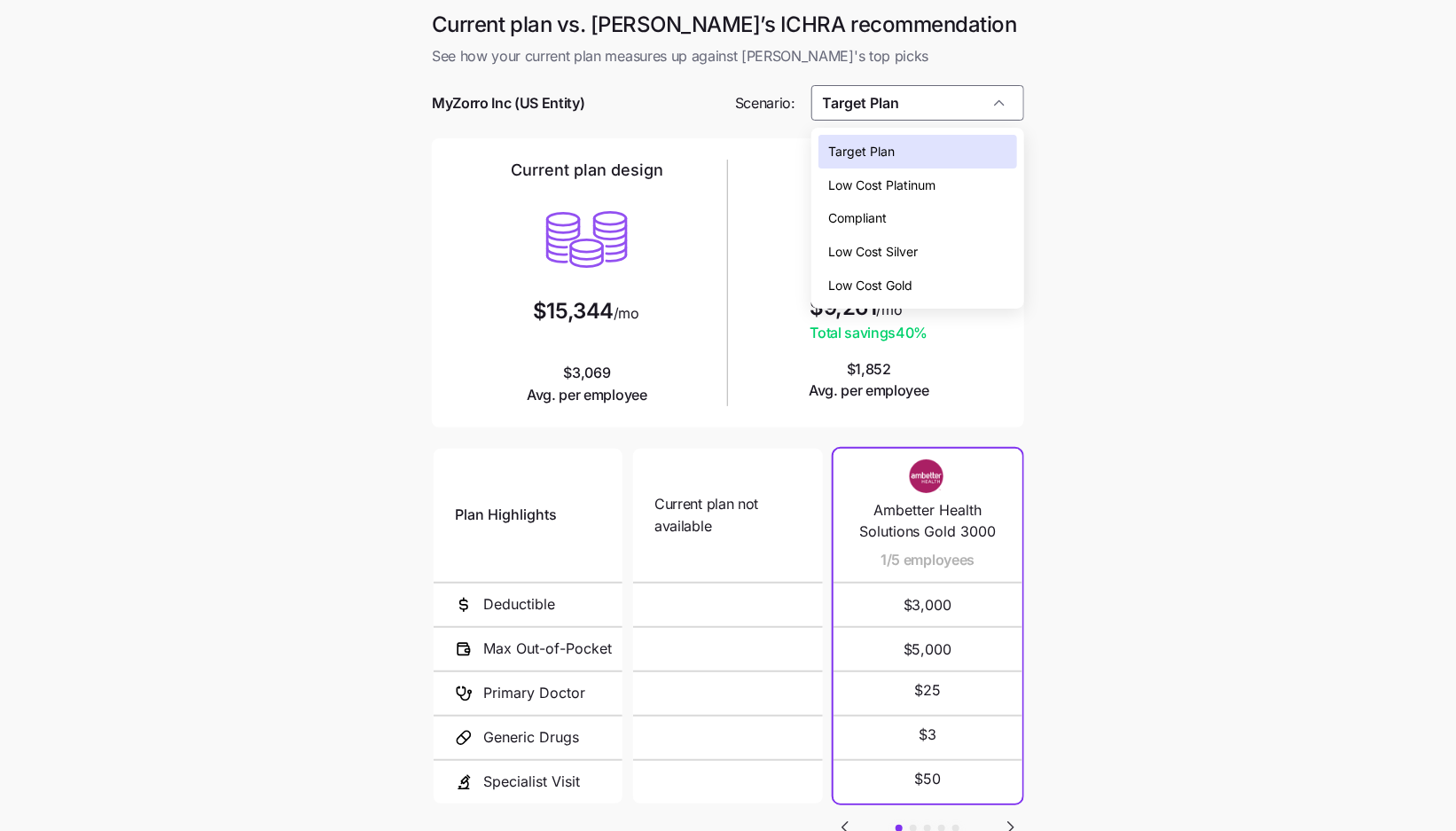
click at [868, 276] on span "Low Cost Gold" at bounding box center [871, 285] width 85 height 19
type input "Low Cost Gold"
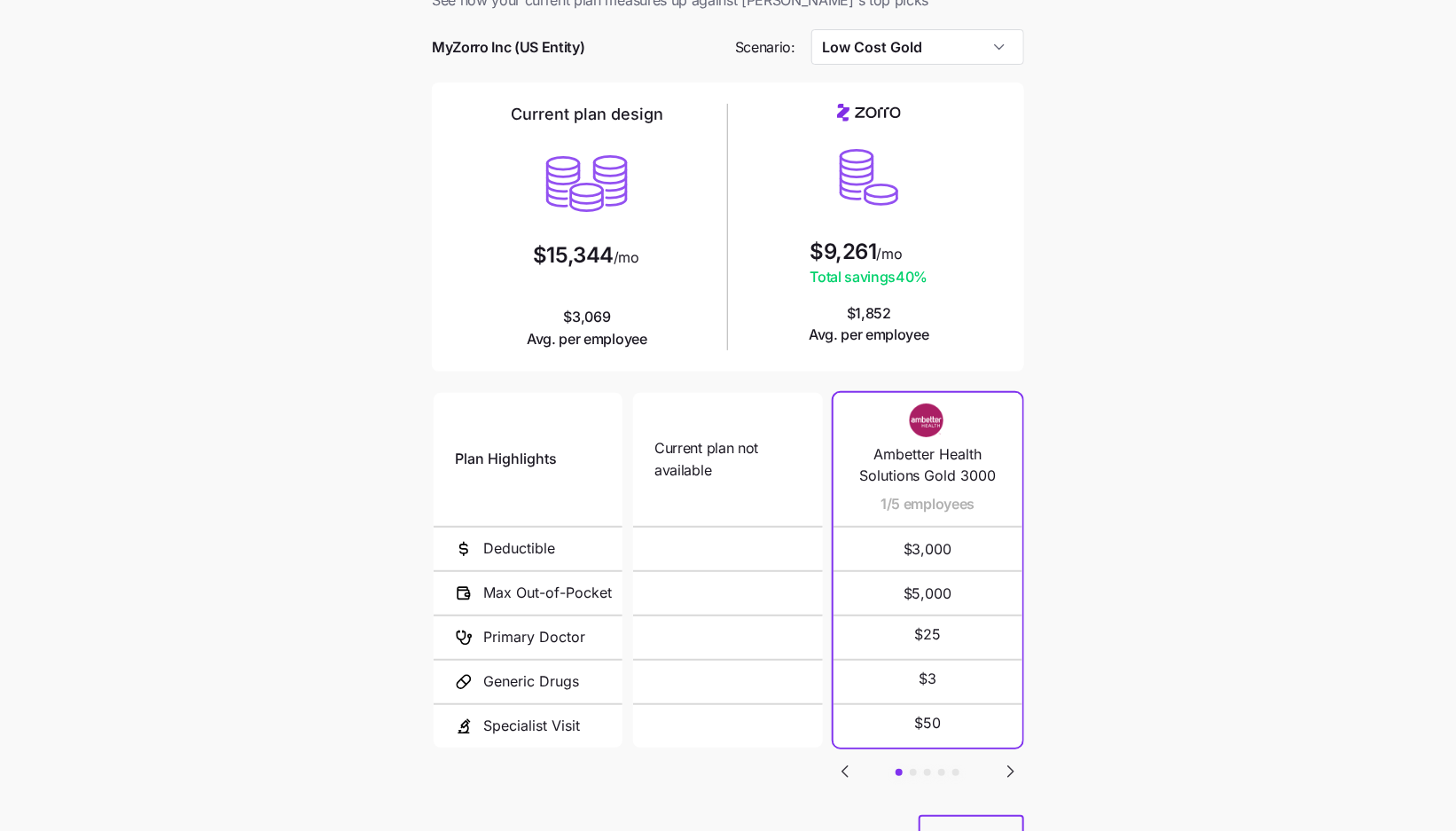
scroll to position [135, 0]
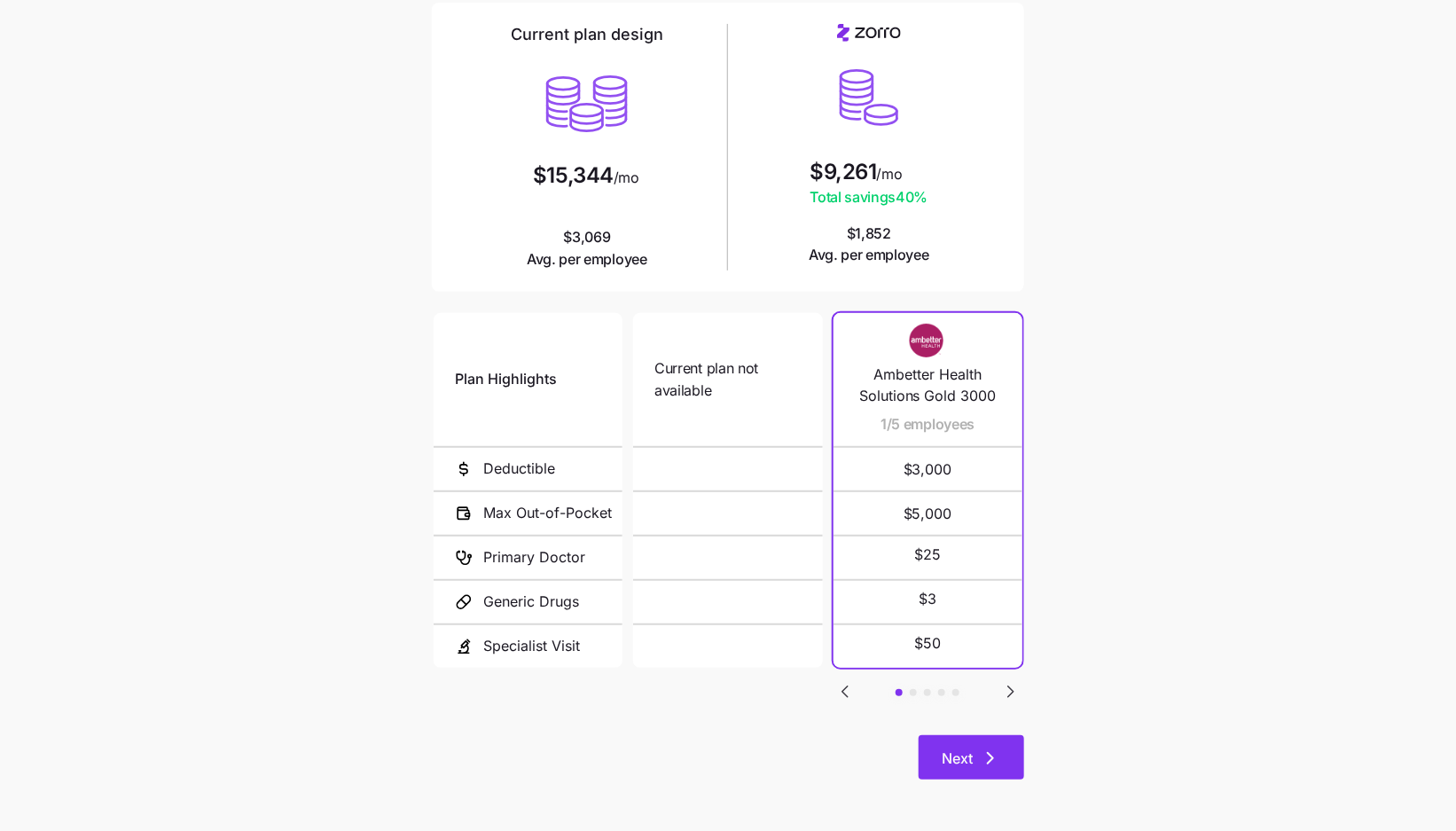
click at [967, 770] on button "Next" at bounding box center [971, 758] width 105 height 45
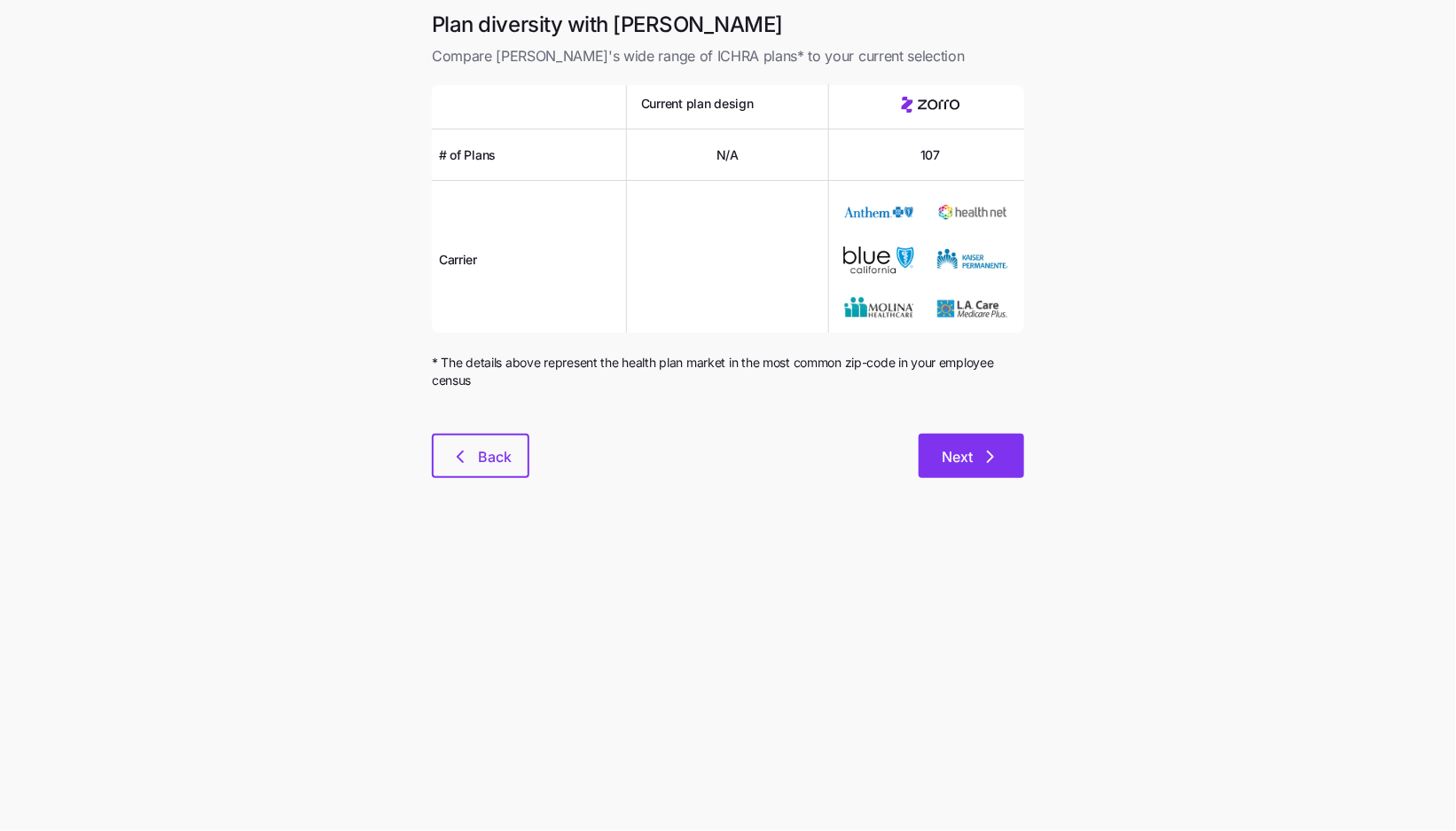
click at [972, 464] on span "Next" at bounding box center [957, 457] width 31 height 21
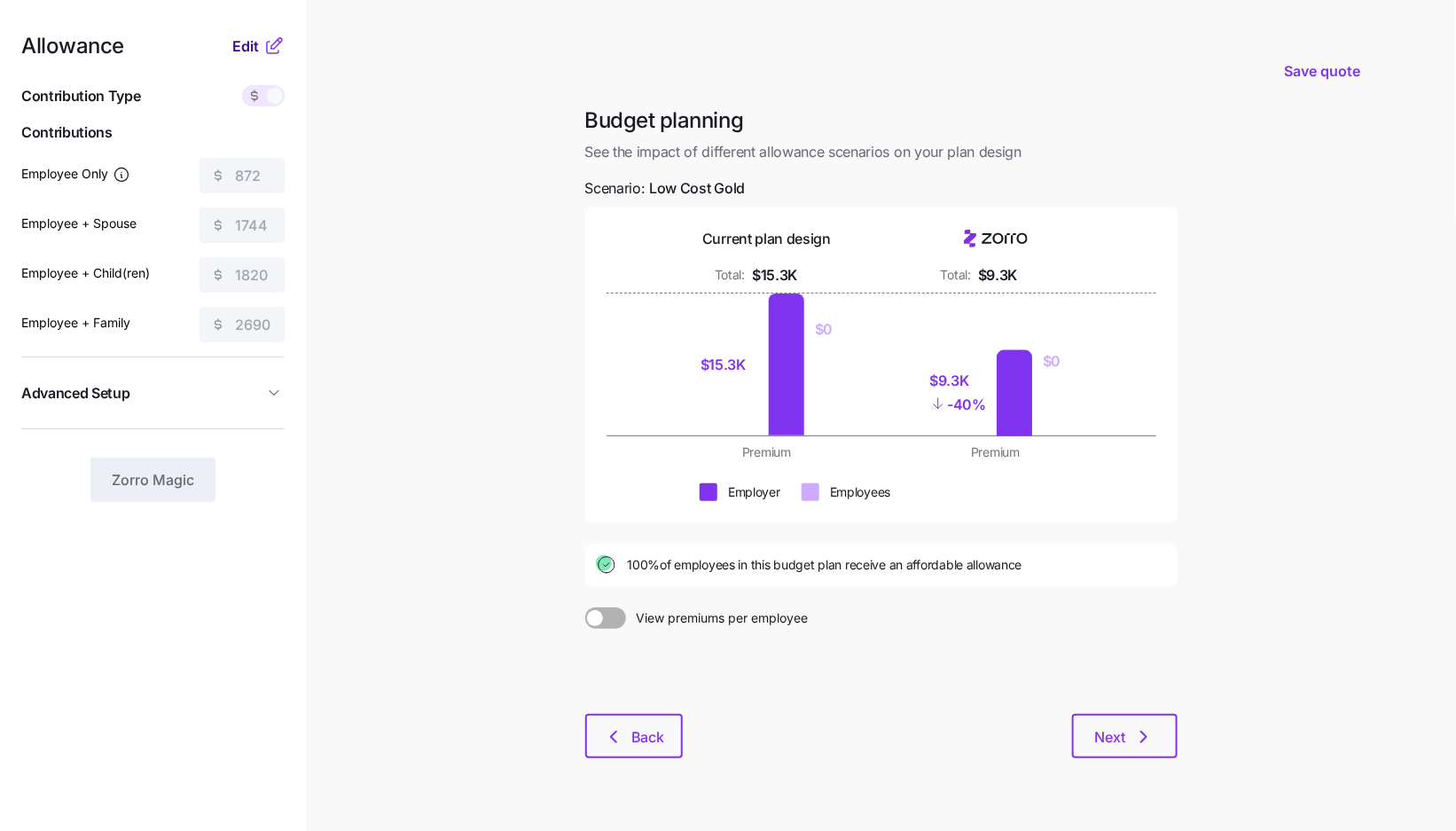
click at [248, 52] on span "Edit" at bounding box center [245, 46] width 26 height 21
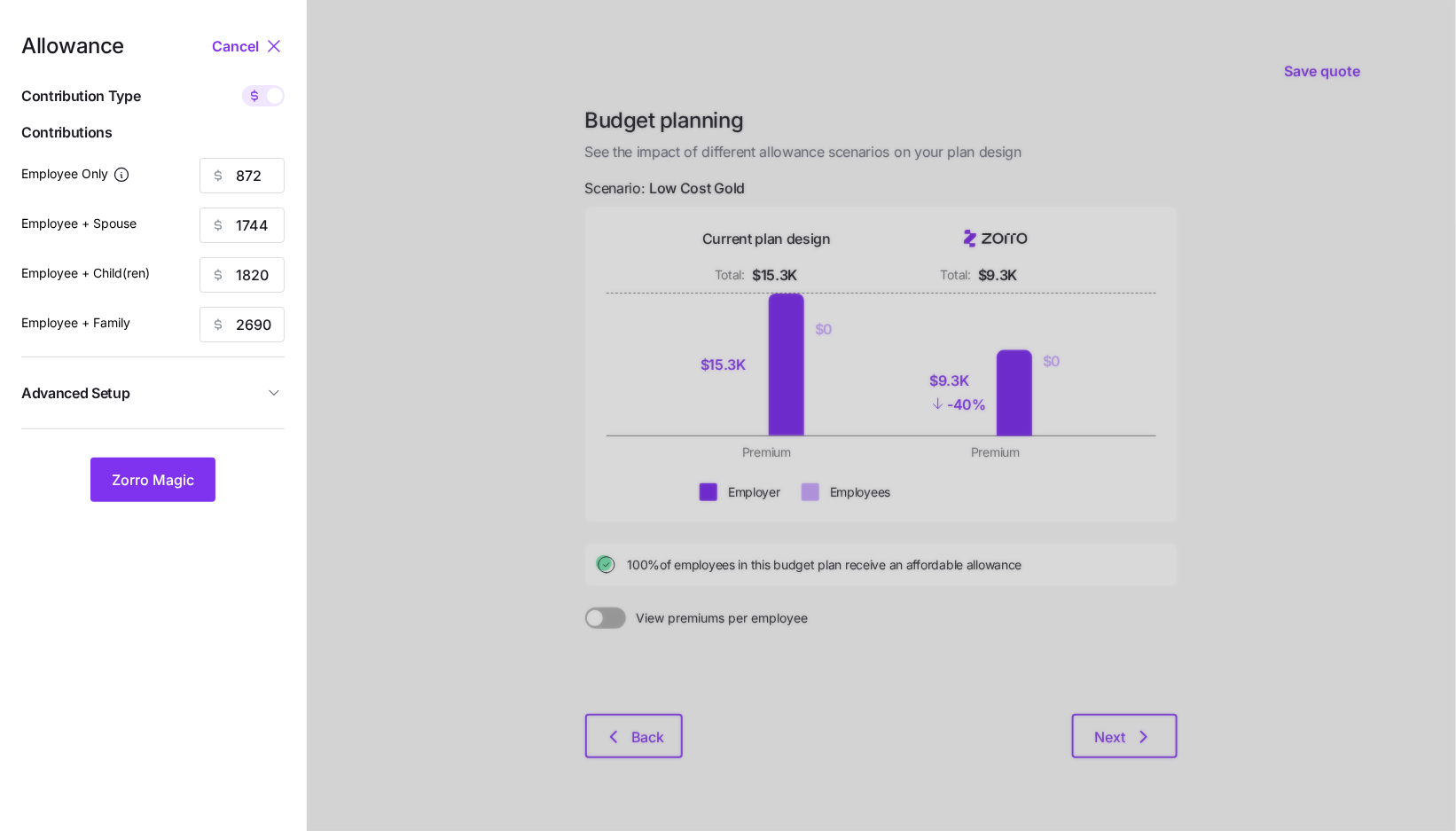
click at [265, 94] on span at bounding box center [254, 95] width 24 height 21
click at [243, 85] on input "checkbox" at bounding box center [243, 85] width 0 height 0
type input "142"
type input "138"
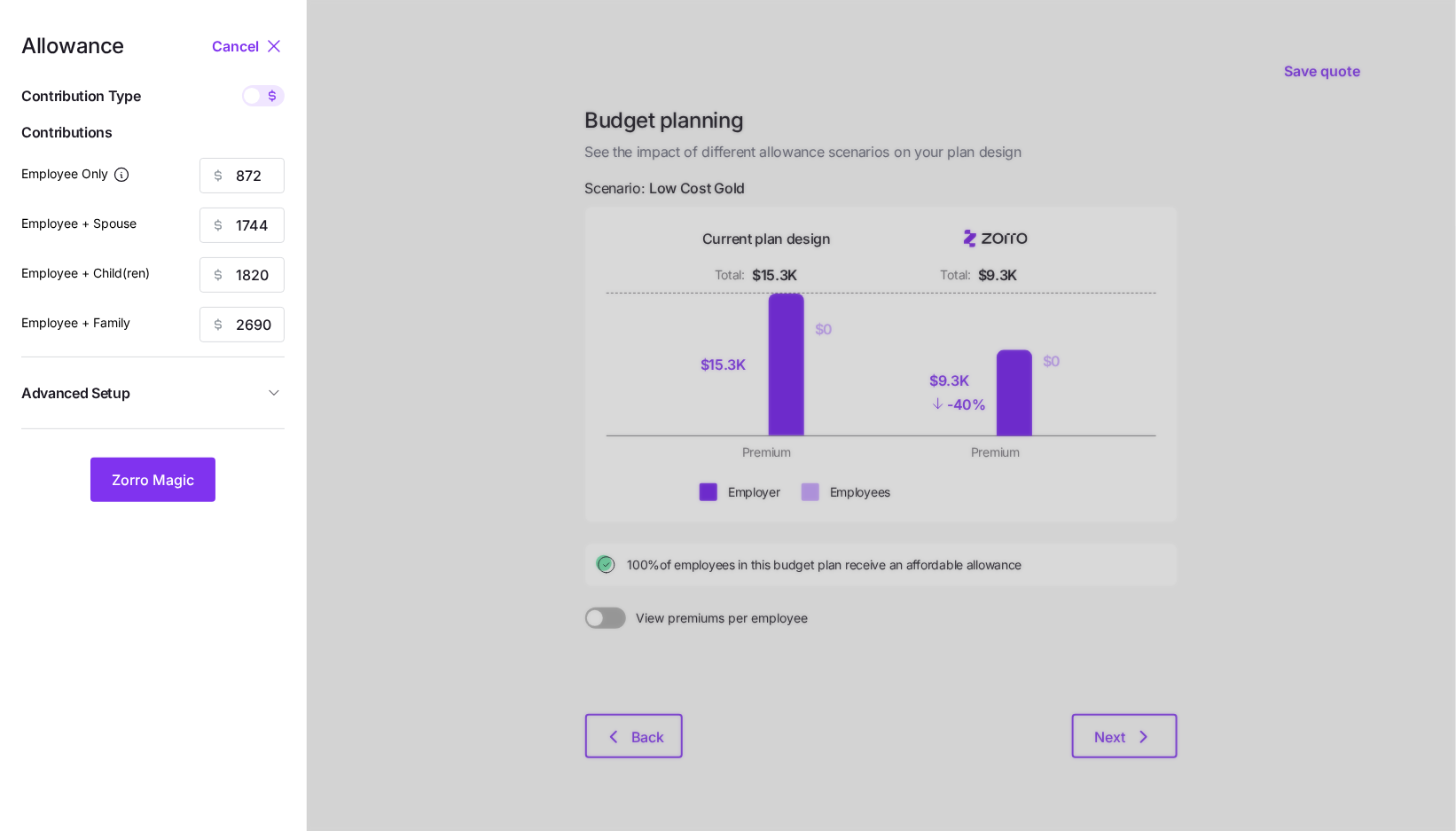
type input "139"
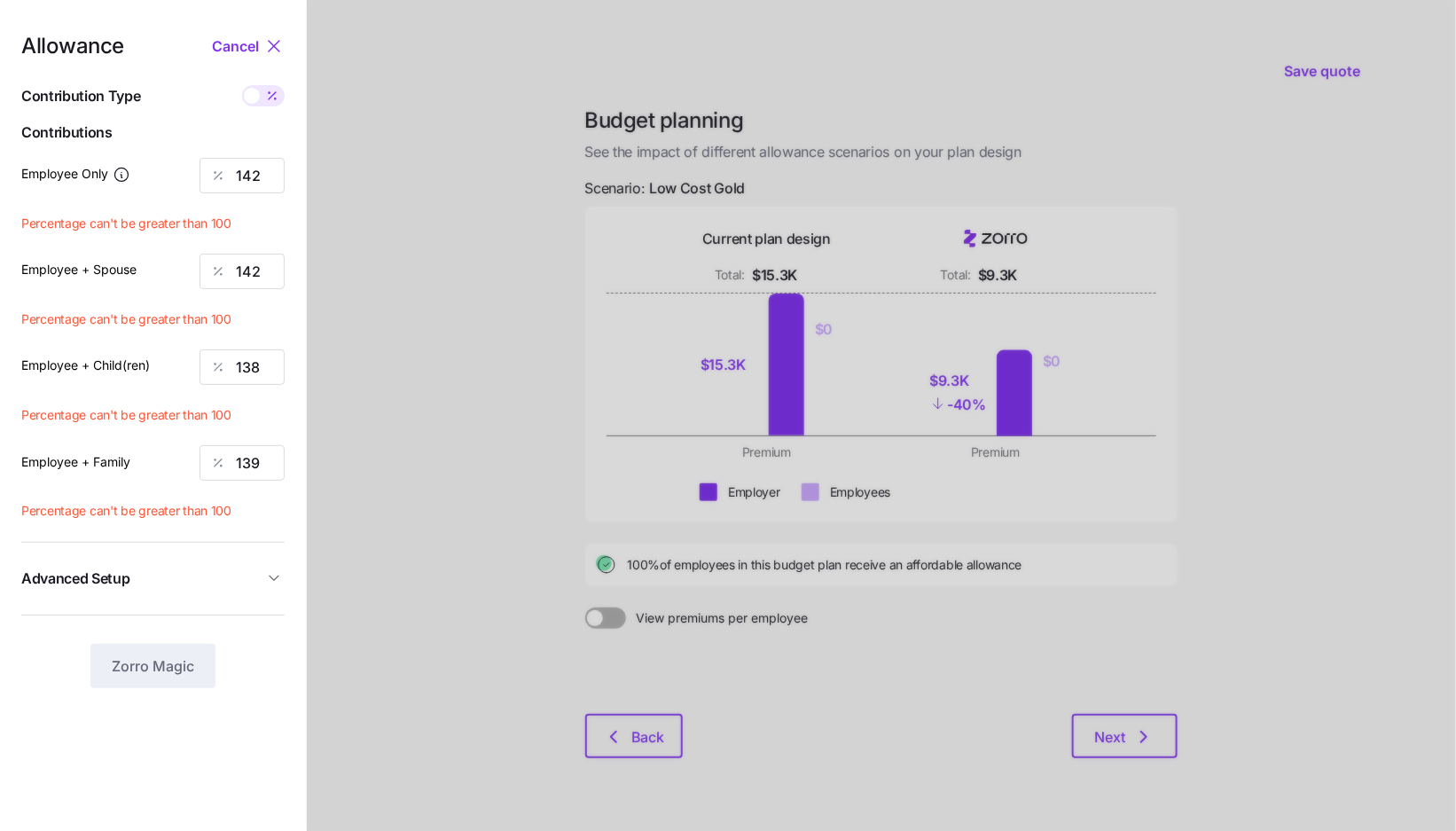
click at [266, 93] on icon at bounding box center [272, 95] width 15 height 15
click at [243, 85] on input "checkbox" at bounding box center [243, 85] width 0 height 0
type input "872"
type input "1744"
type input "1820"
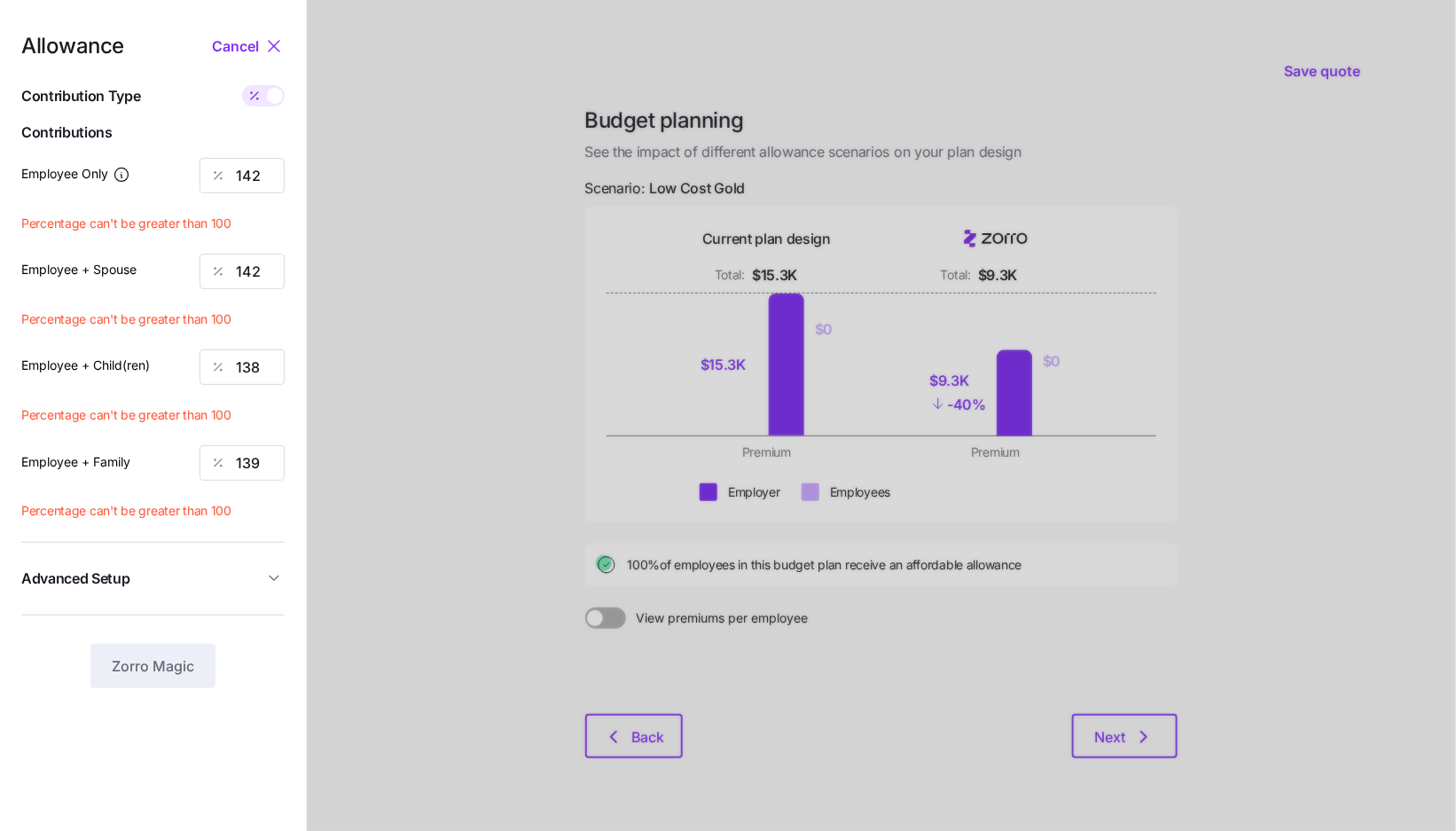
type input "2690"
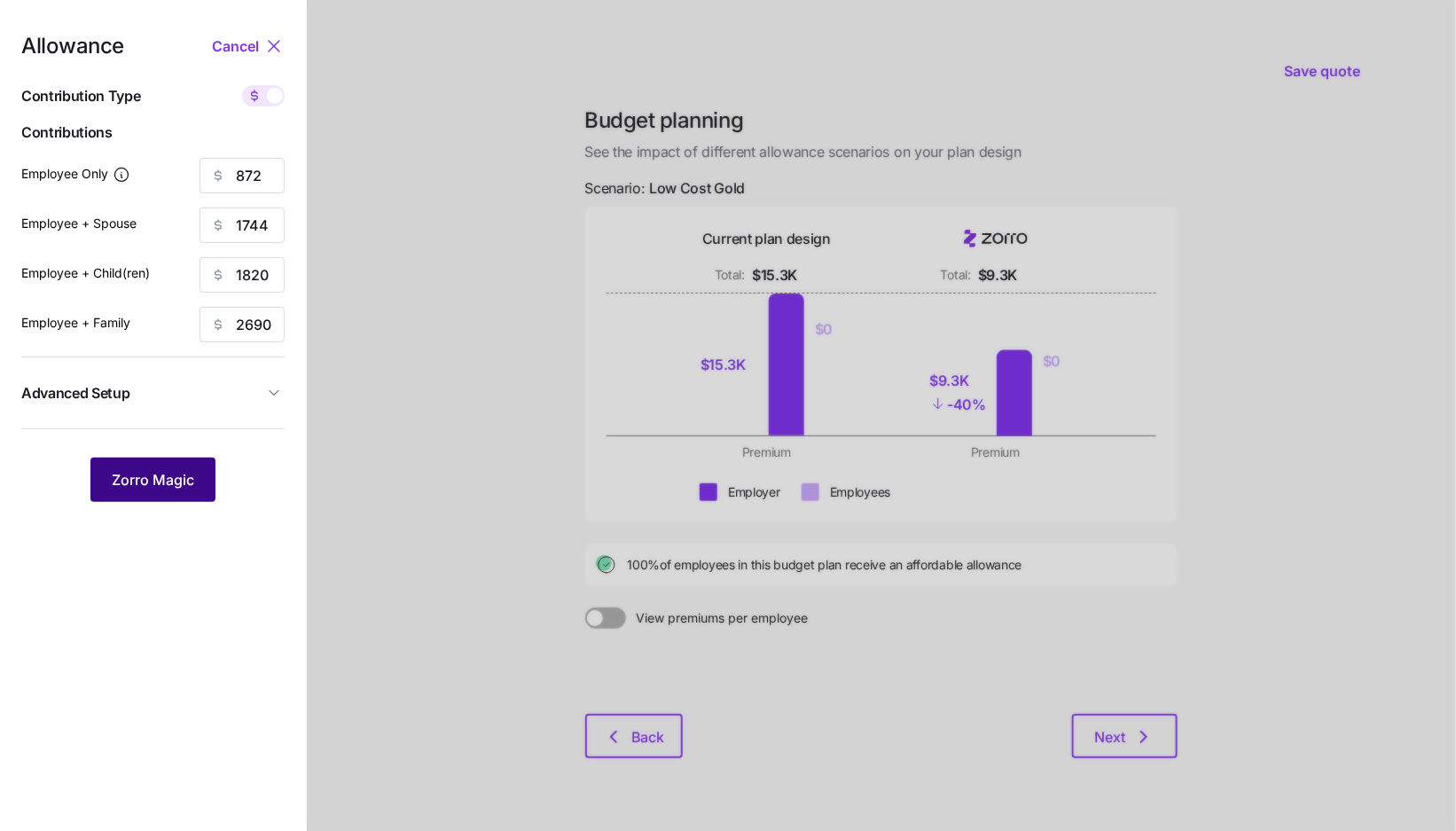
click at [175, 470] on span "Zorro Magic" at bounding box center [153, 480] width 83 height 21
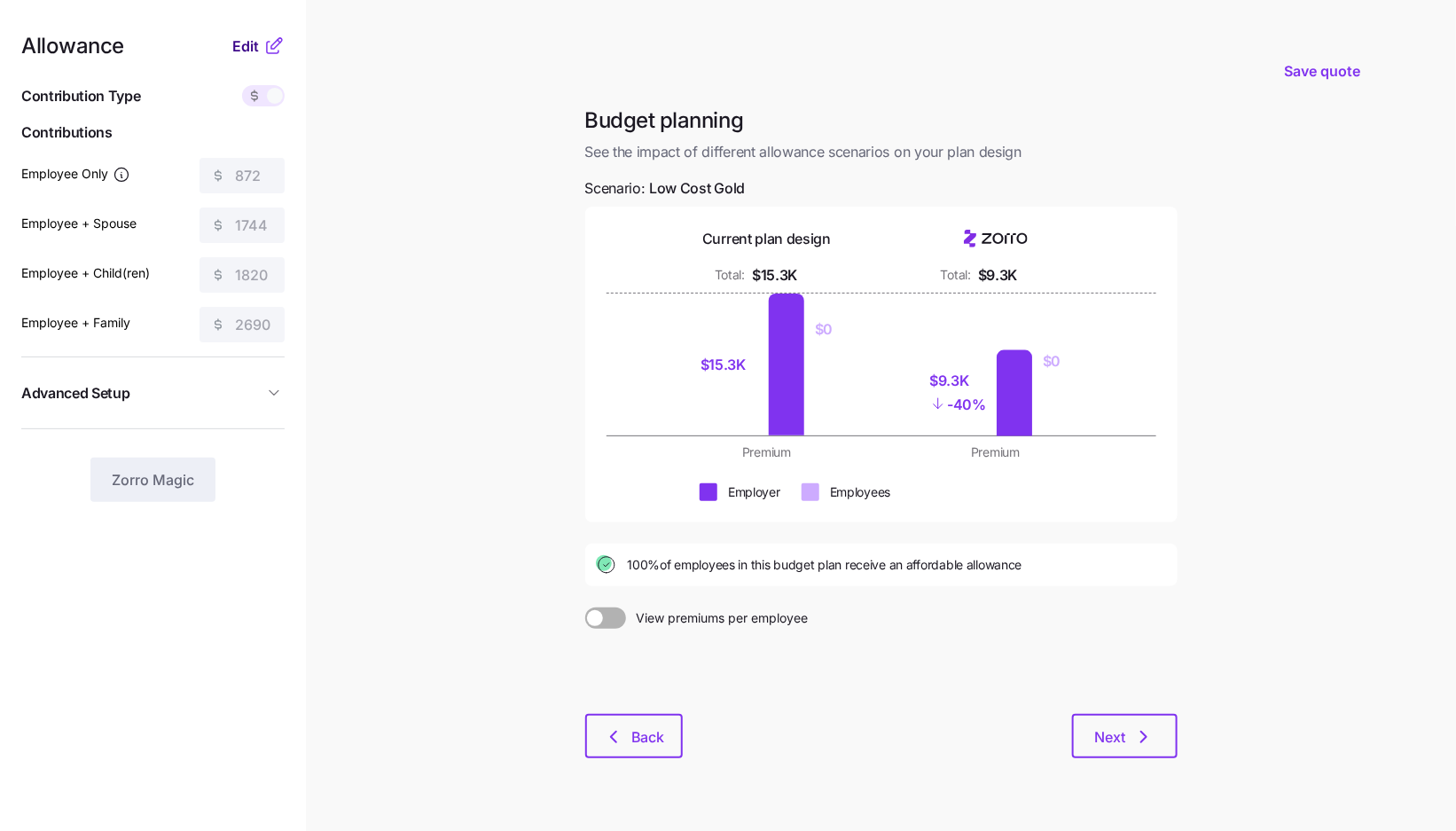
click at [246, 43] on span "Edit" at bounding box center [245, 46] width 26 height 21
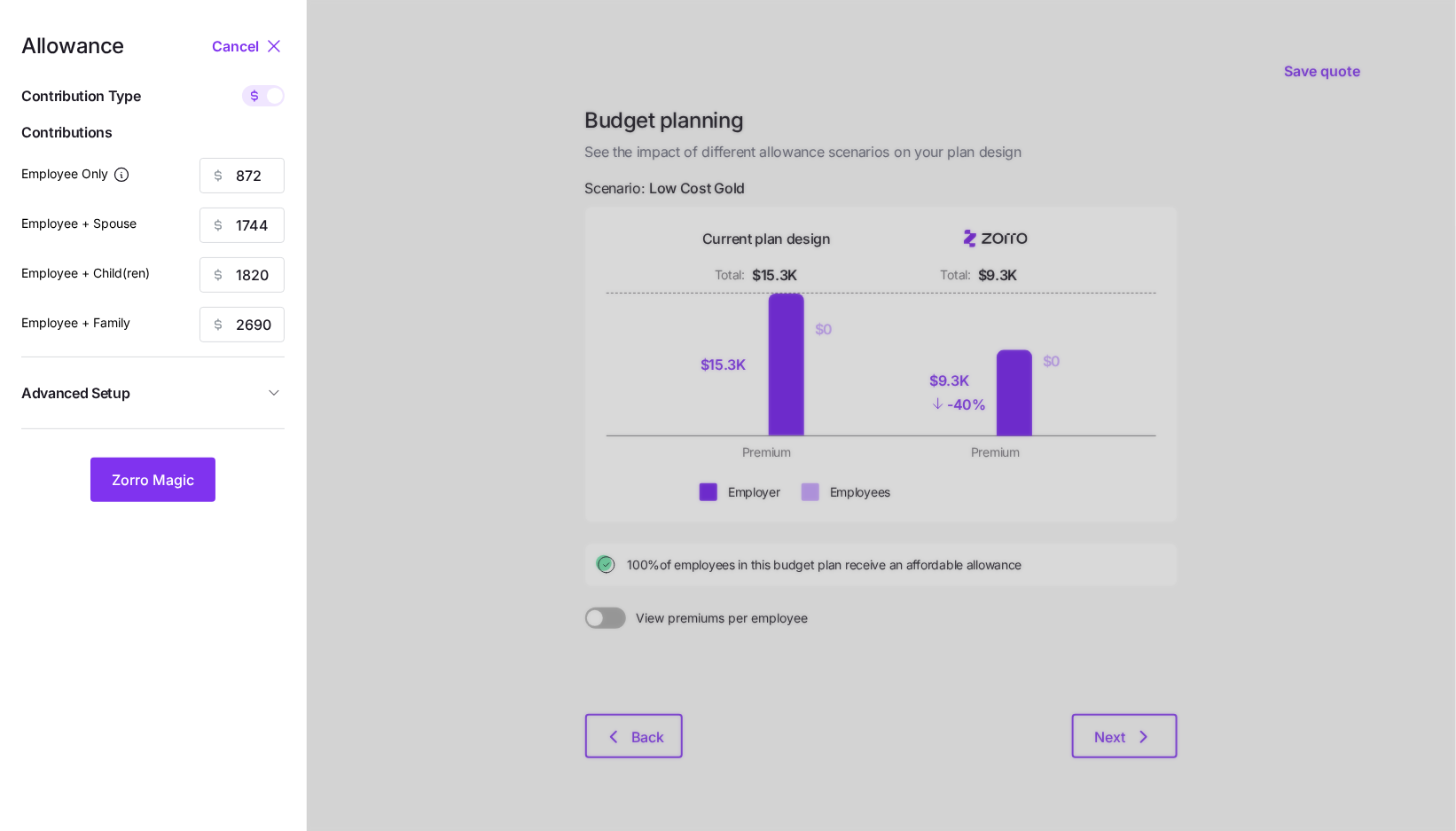
click at [219, 382] on span "Advanced Setup" at bounding box center [142, 393] width 243 height 22
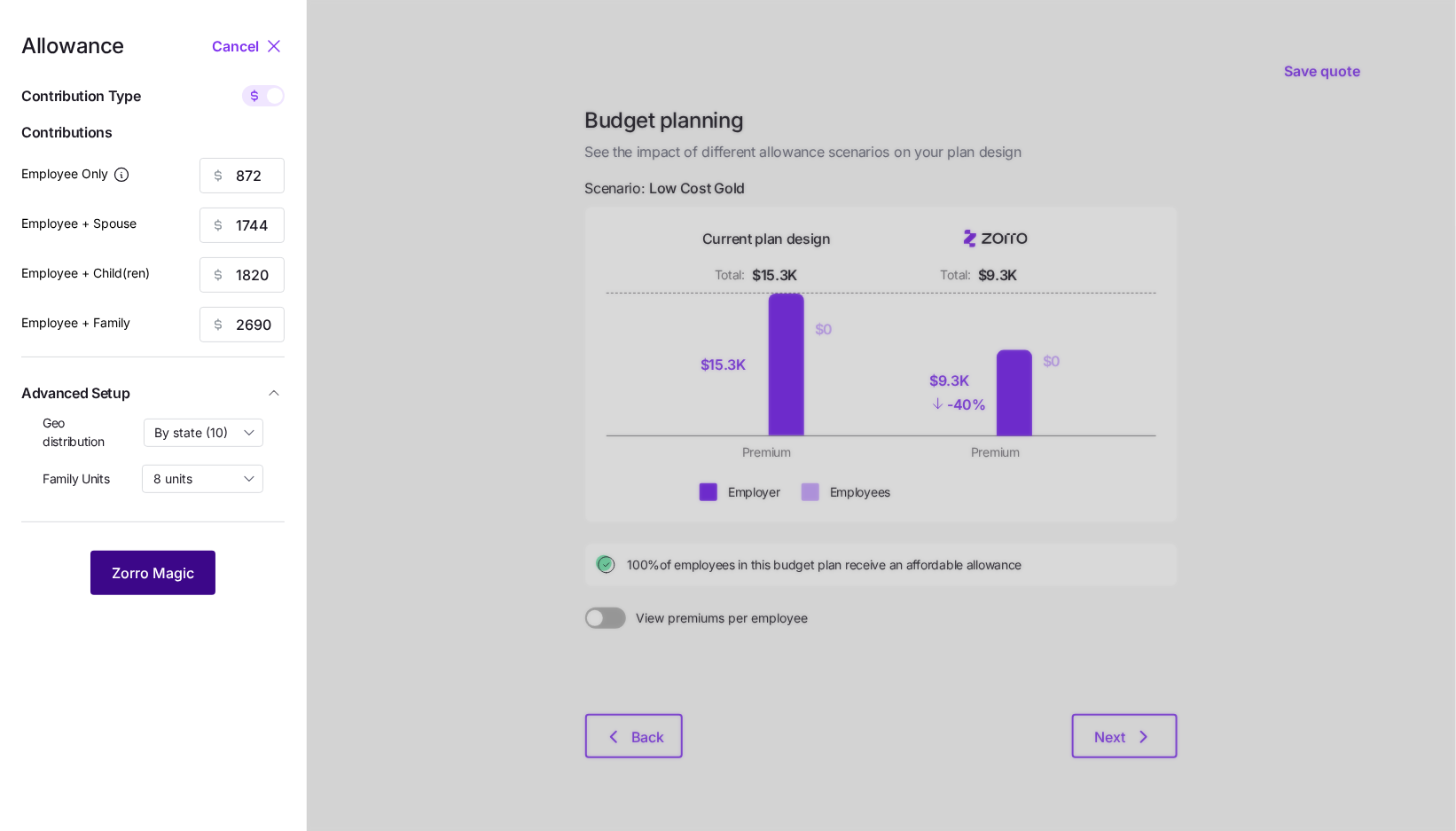
click at [173, 583] on button "Zorro Magic" at bounding box center [153, 573] width 125 height 45
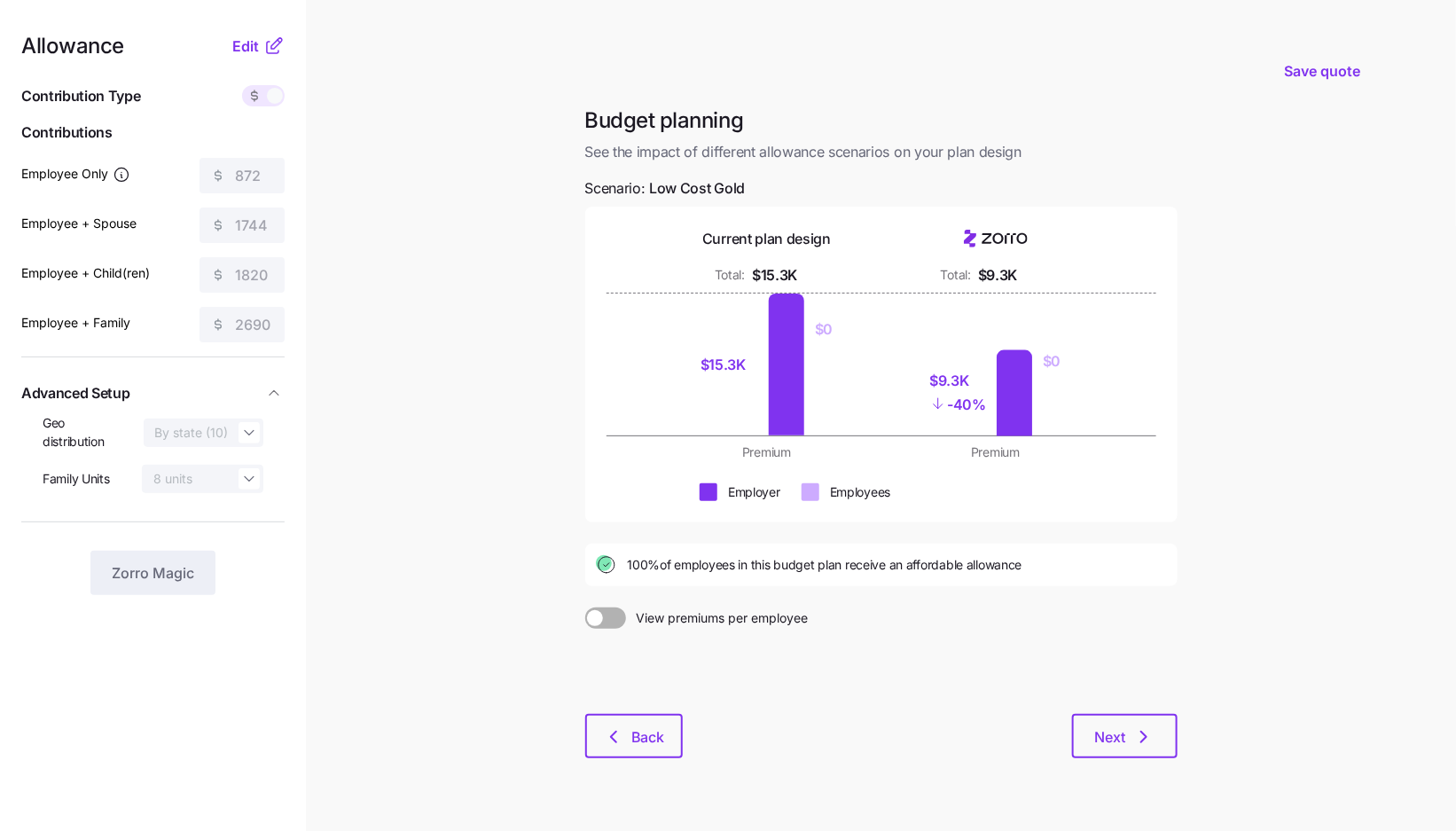
click at [1178, 735] on div "Budget planning See the impact of different allowance scenarios on your plan de…" at bounding box center [880, 442] width 620 height 673
click at [1148, 735] on icon "button" at bounding box center [1144, 737] width 21 height 21
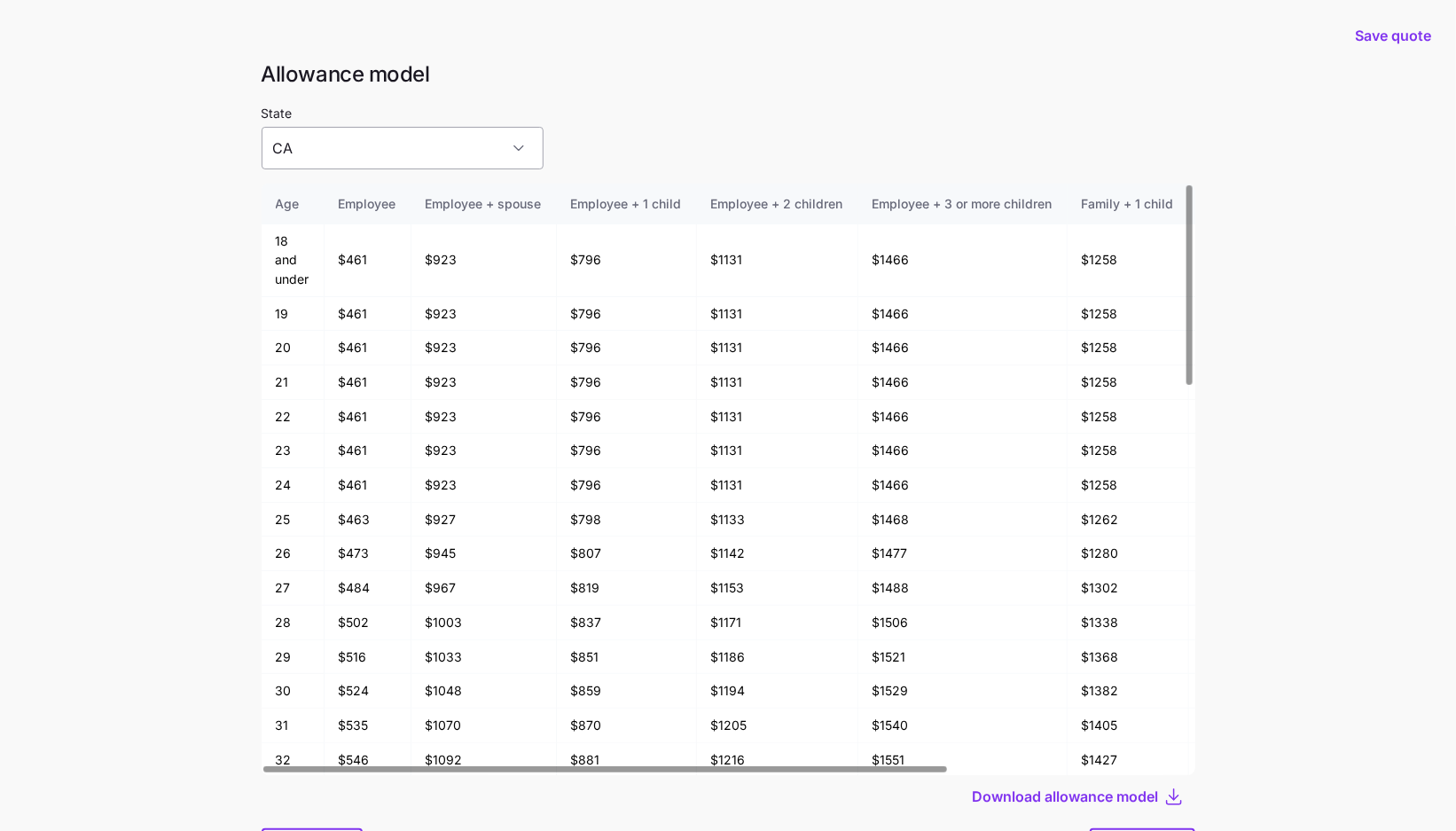
click at [412, 149] on input "CA" at bounding box center [403, 148] width 282 height 43
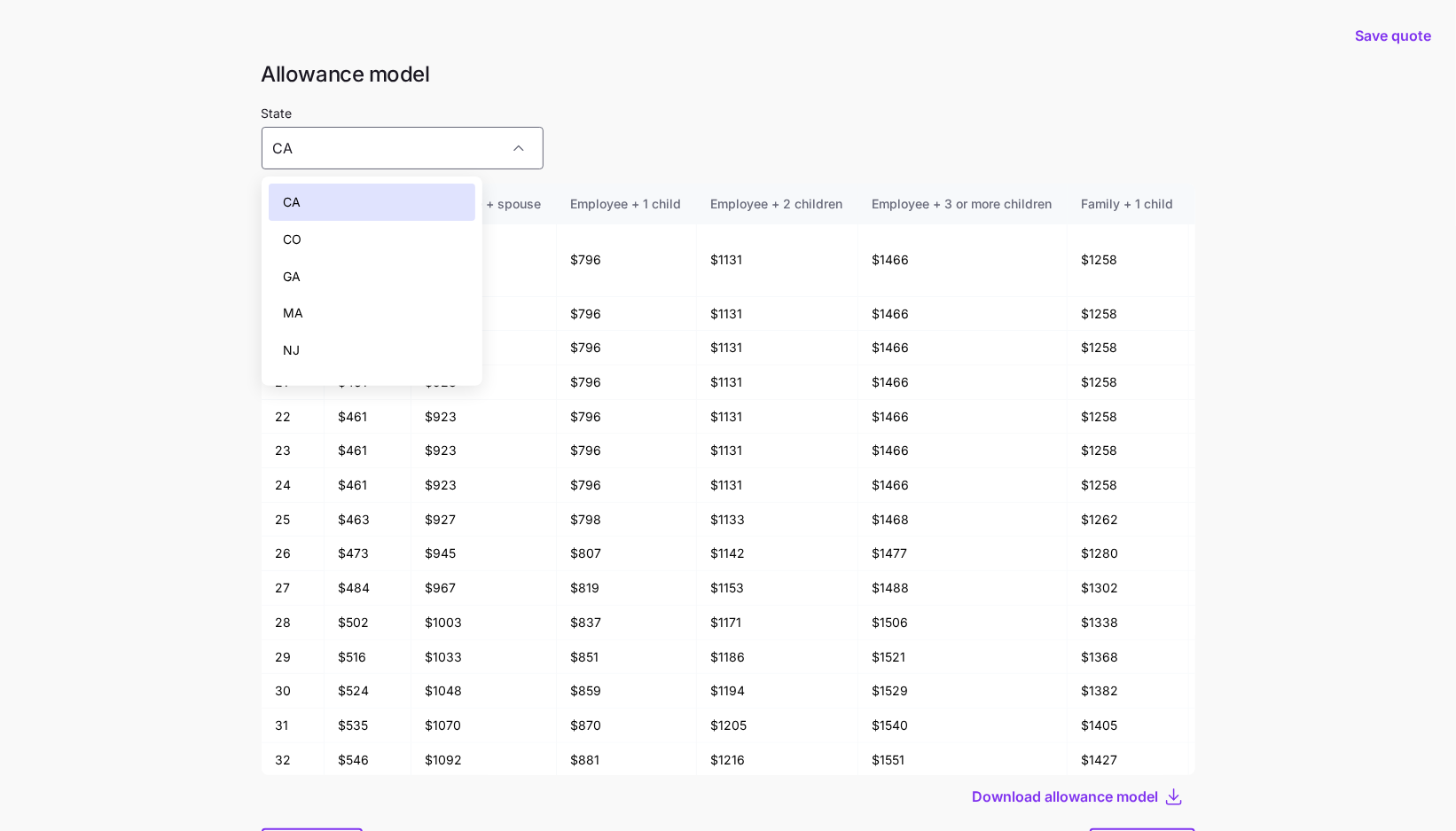
click at [380, 235] on div "CO" at bounding box center [372, 240] width 206 height 37
type input "CO"
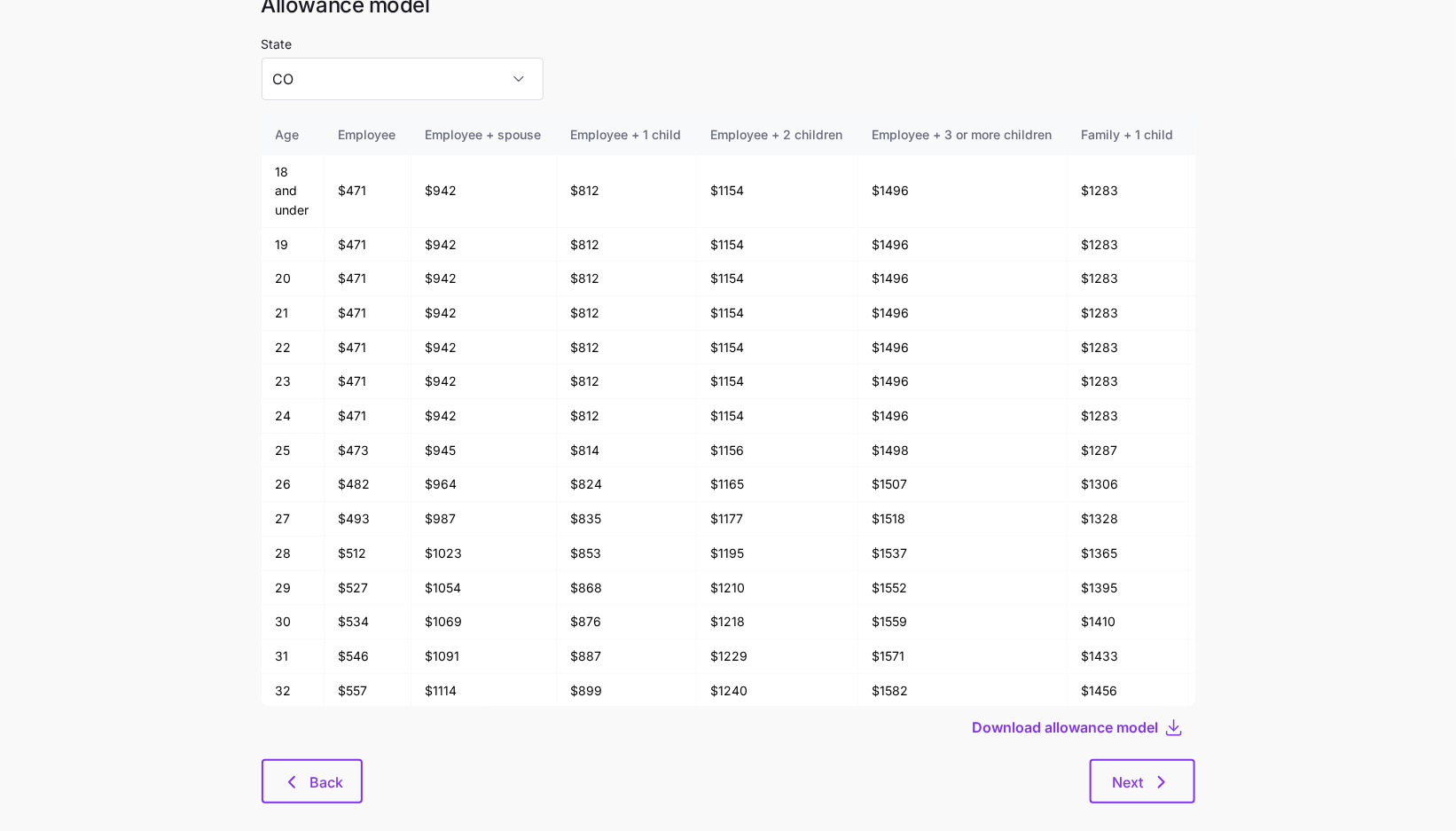
scroll to position [64, 0]
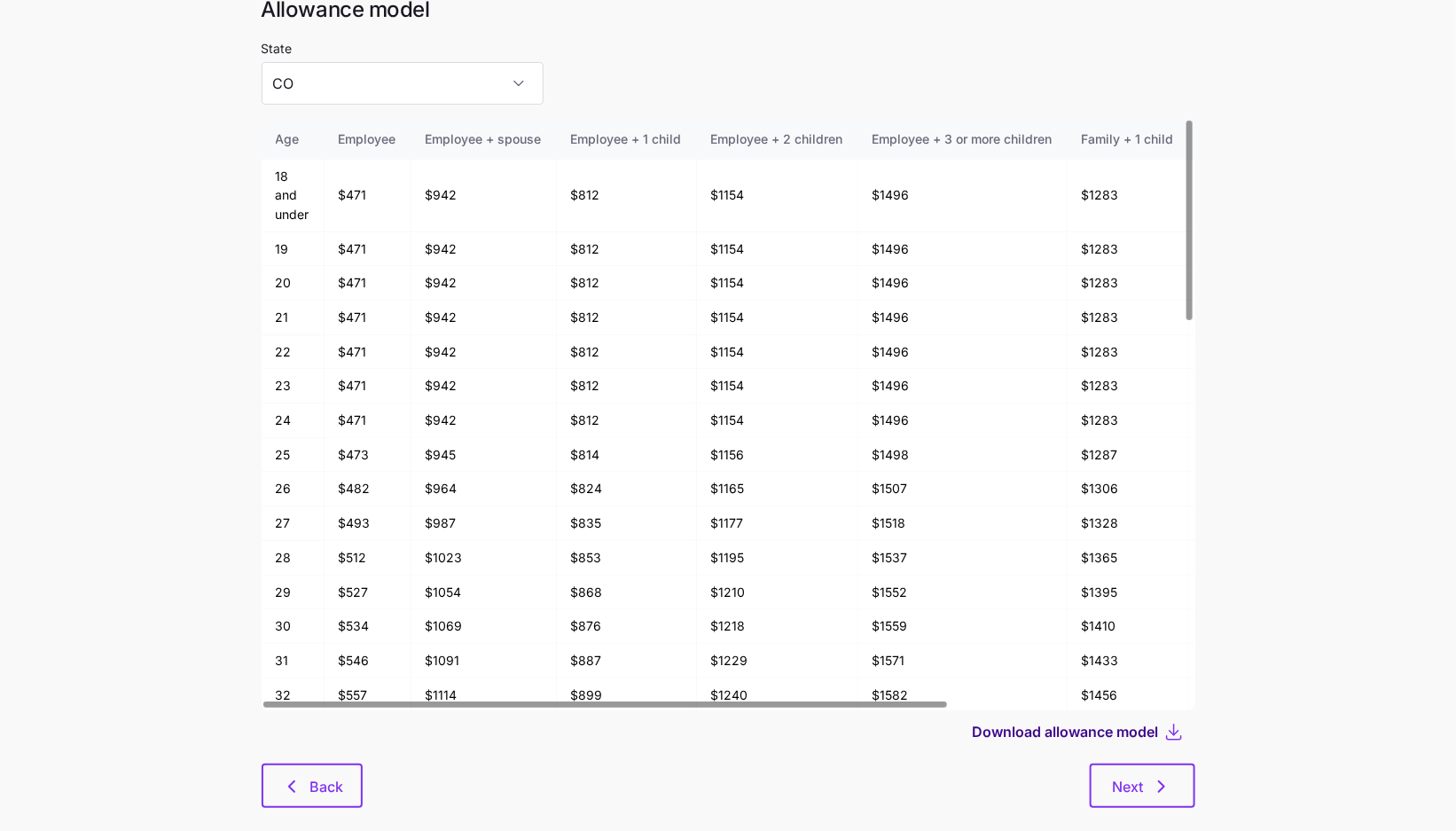
click at [1058, 726] on span "Download allowance model" at bounding box center [1065, 732] width 186 height 21
